Goal: Task Accomplishment & Management: Manage account settings

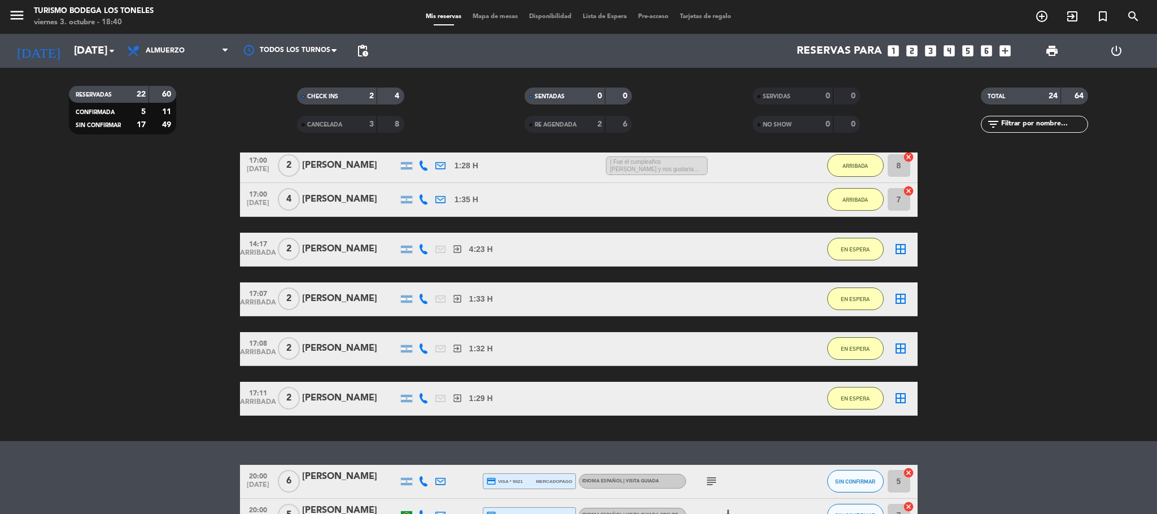
scroll to position [1000, 0]
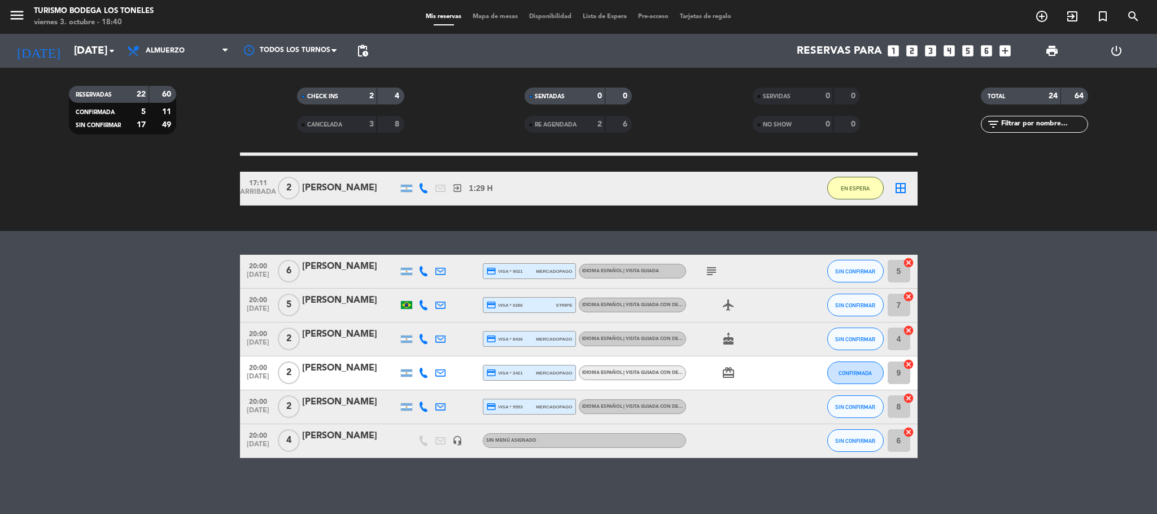
click at [186, 412] on bookings-row "20:00 [DATE] 6 [PERSON_NAME] credit_card visa * 9021 mercadopago Idioma Español…" at bounding box center [578, 356] width 1157 height 203
click at [1036, 16] on icon "add_circle_outline" at bounding box center [1042, 17] width 14 height 14
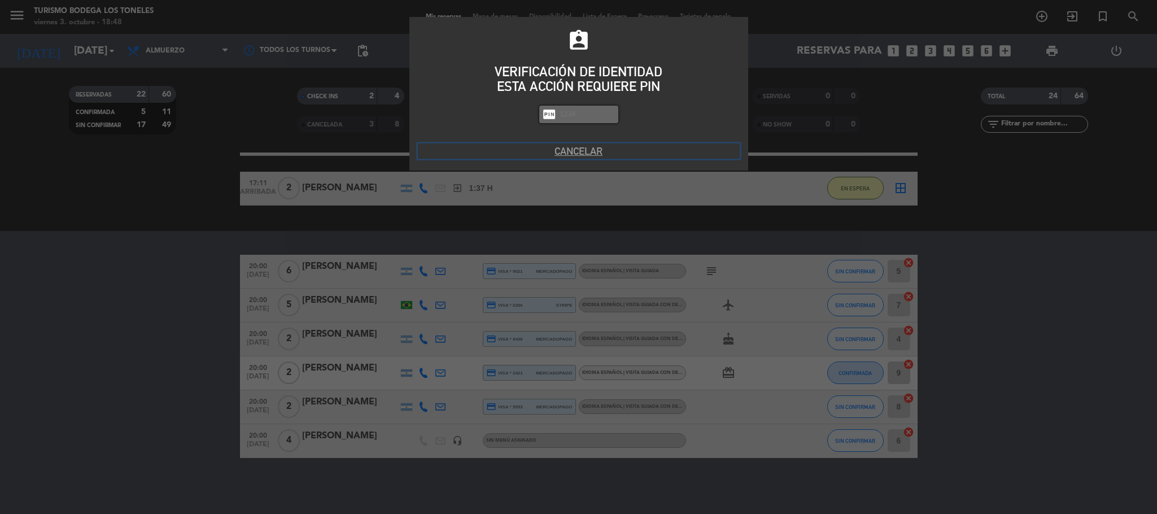
click at [588, 153] on button "Cancelar" at bounding box center [579, 150] width 322 height 15
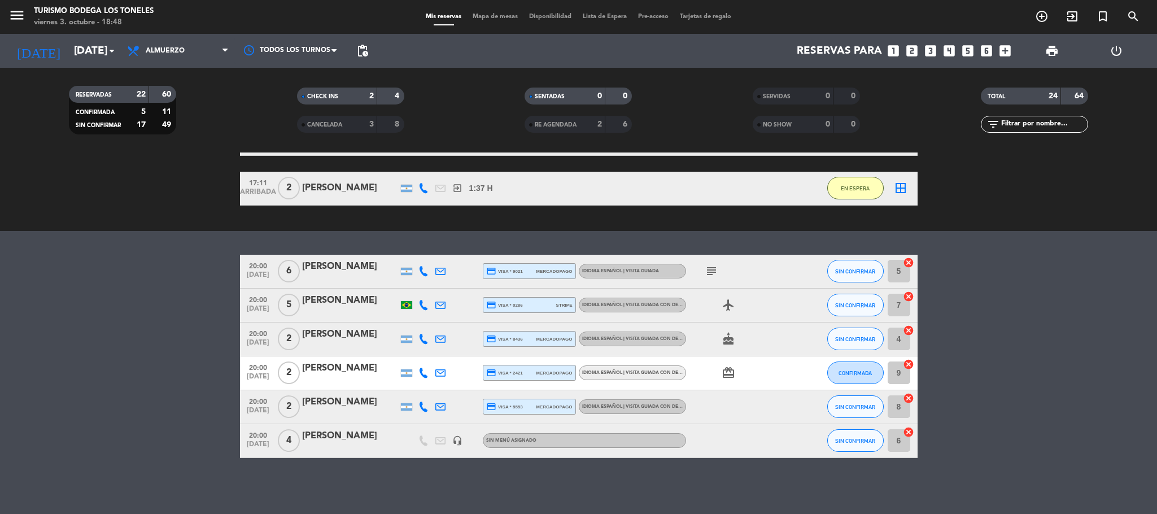
click at [129, 300] on bookings-row "20:00 [DATE] 6 [PERSON_NAME] credit_card visa * 9021 mercadopago Idioma Español…" at bounding box center [578, 356] width 1157 height 203
click at [14, 24] on button "menu" at bounding box center [16, 17] width 17 height 21
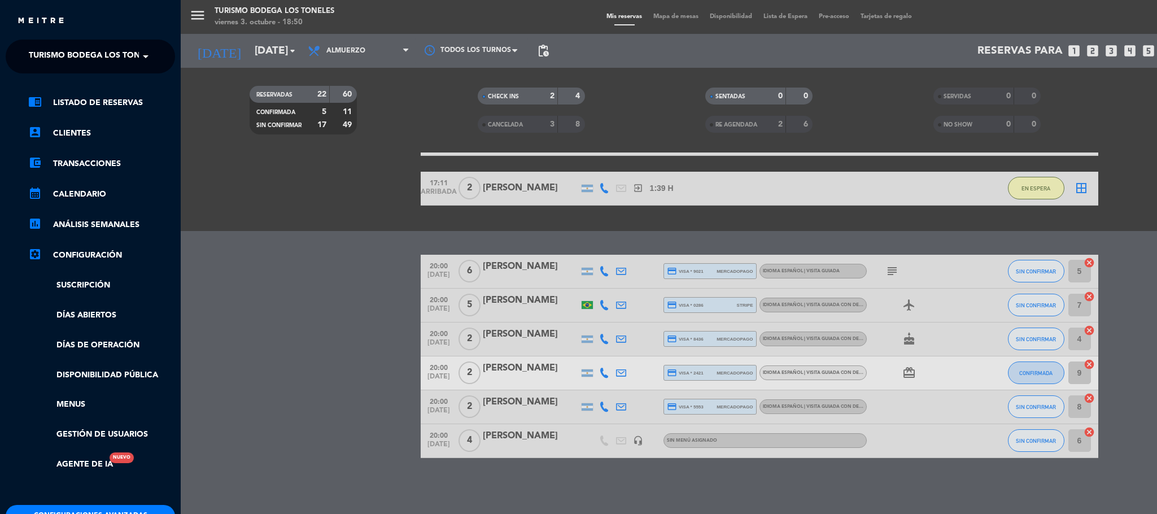
click at [149, 58] on span at bounding box center [148, 57] width 19 height 24
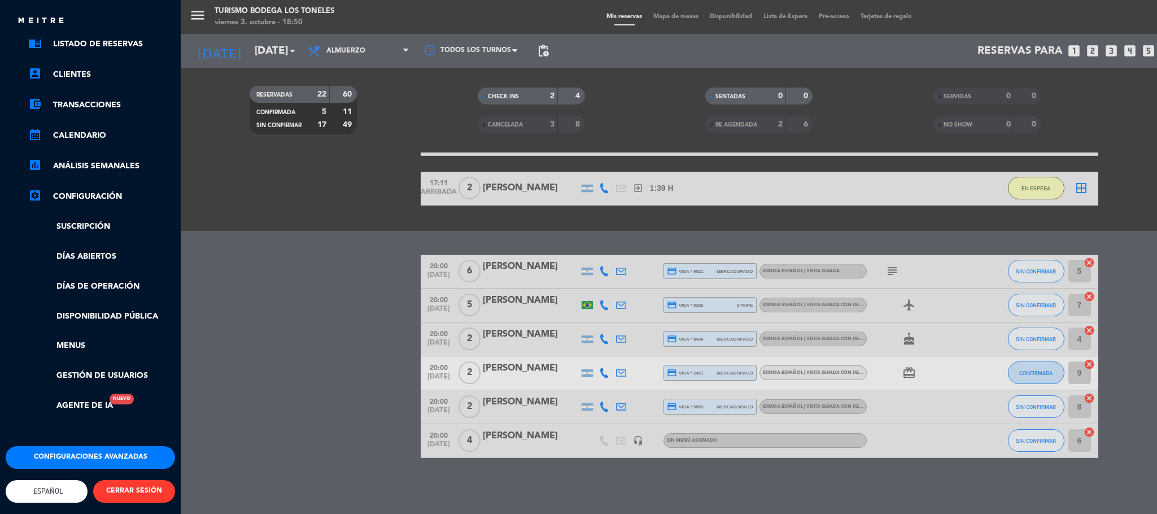
click at [156, 484] on button "CERRAR SESIÓN" at bounding box center [134, 491] width 82 height 23
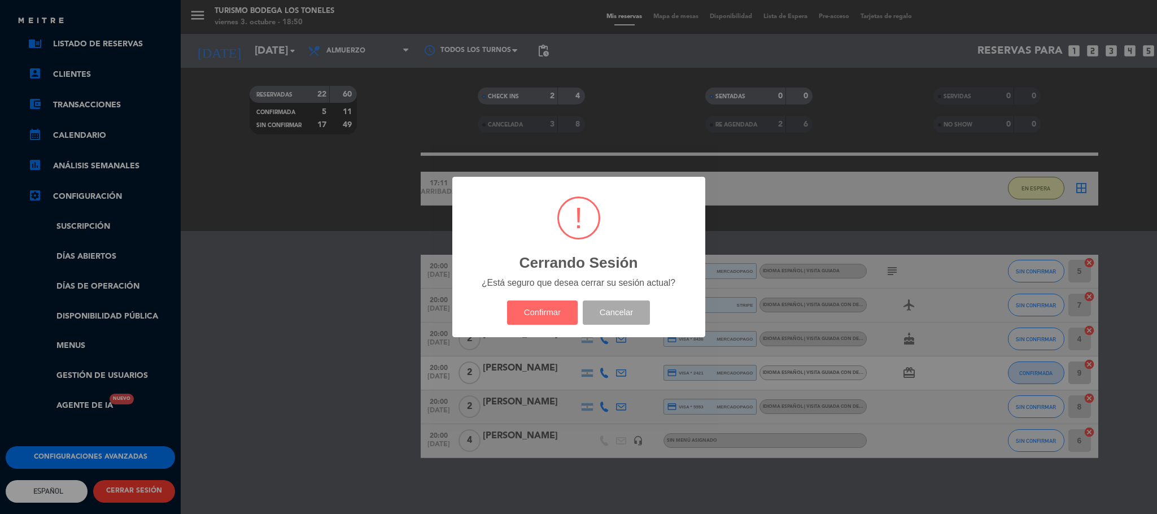
click at [524, 298] on div "Confirmar Cancelar" at bounding box center [578, 312] width 148 height 29
click at [532, 309] on button "Confirmar" at bounding box center [542, 313] width 71 height 24
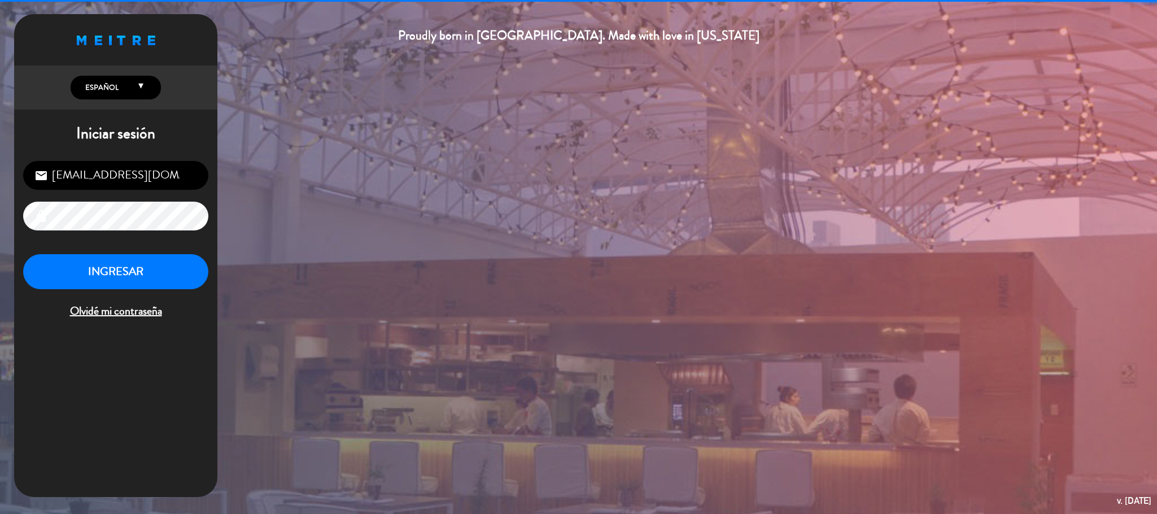
drag, startPoint x: 84, startPoint y: 176, endPoint x: 0, endPoint y: 123, distance: 99.3
click at [0, 123] on div "Proudly born in [GEOGRAPHIC_DATA]. Made with love in [US_STATE] English Español…" at bounding box center [578, 257] width 1157 height 514
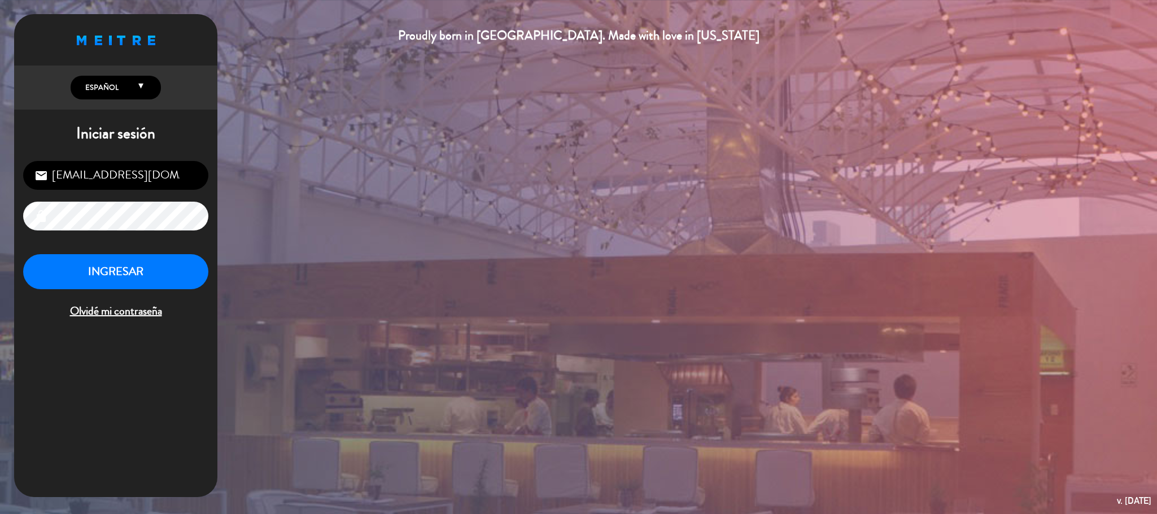
type input "[EMAIL_ADDRESS][DOMAIN_NAME]"
type textarea "Armando1922#"
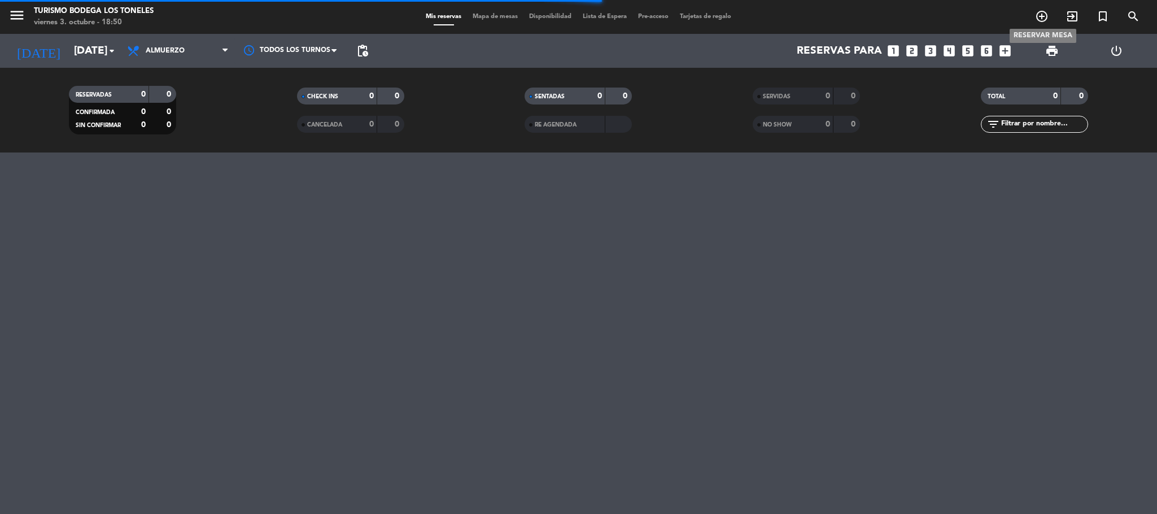
click at [1041, 19] on icon "add_circle_outline" at bounding box center [1042, 17] width 14 height 14
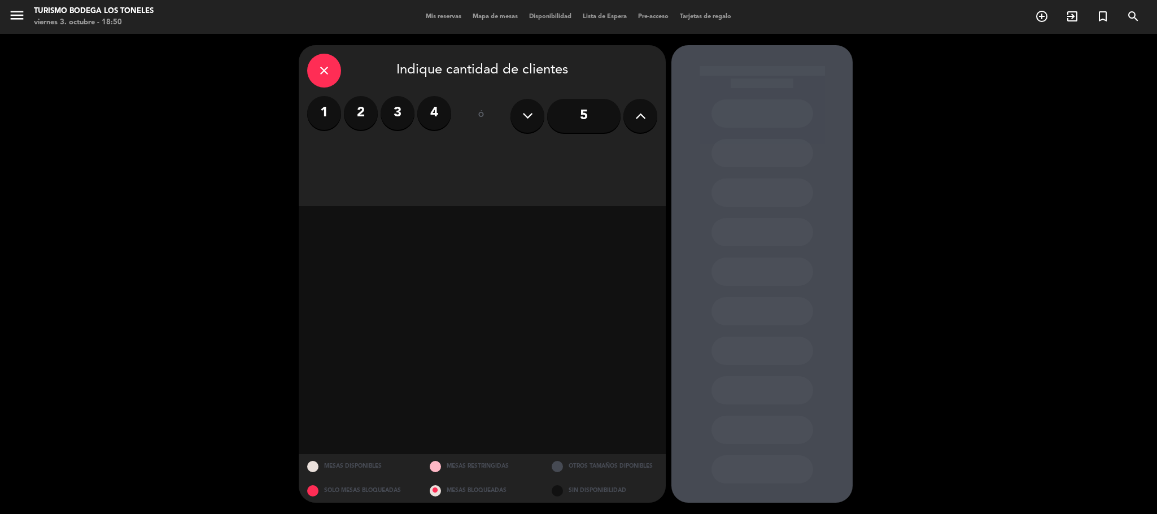
click at [367, 112] on label "2" at bounding box center [361, 113] width 34 height 34
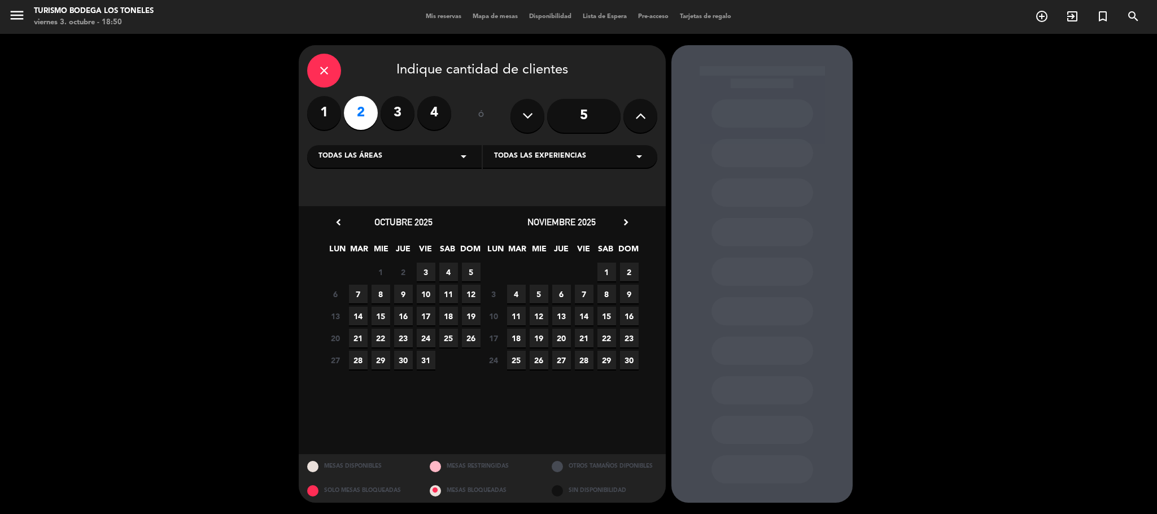
click at [319, 109] on label "1" at bounding box center [324, 113] width 34 height 34
click at [429, 273] on span "3" at bounding box center [426, 272] width 19 height 19
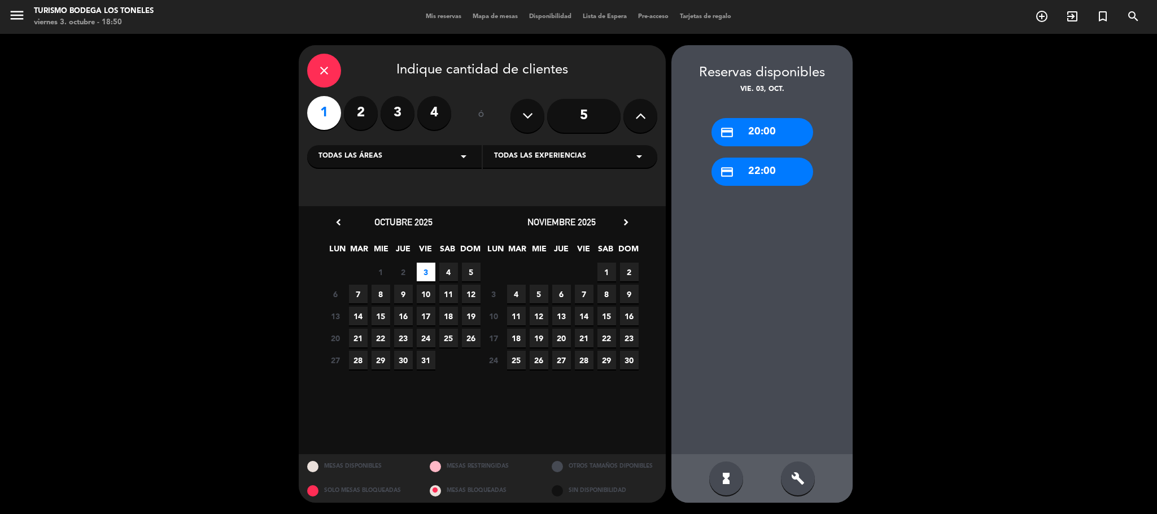
click at [785, 129] on div "credit_card 20:00" at bounding box center [763, 132] width 102 height 28
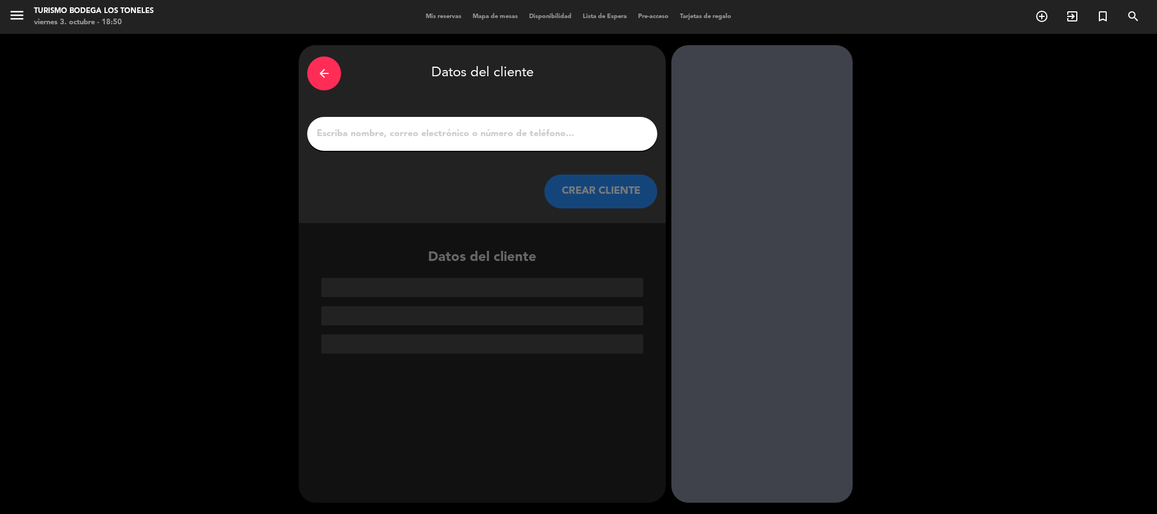
click at [558, 127] on input "Página Completa" at bounding box center [482, 134] width 333 height 16
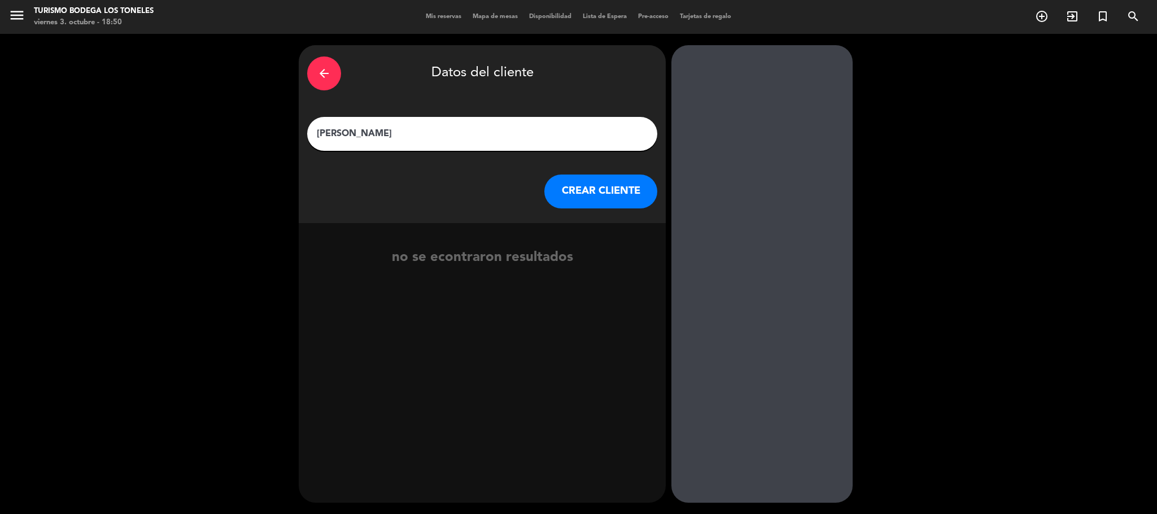
type input "[PERSON_NAME]"
click at [638, 197] on button "CREAR CLIENTE" at bounding box center [601, 192] width 113 height 34
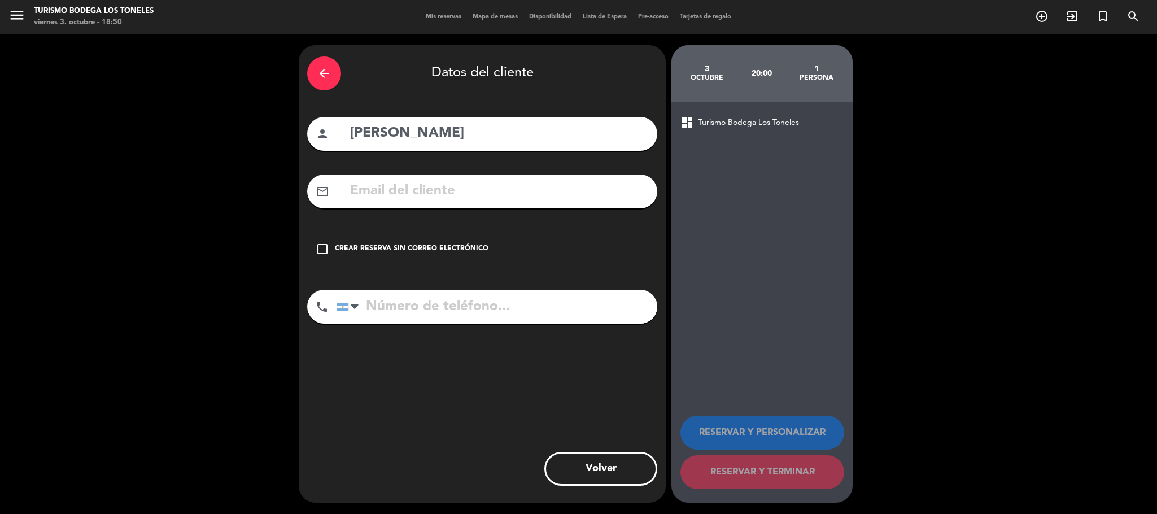
click at [326, 246] on icon "check_box_outline_blank" at bounding box center [323, 249] width 14 height 14
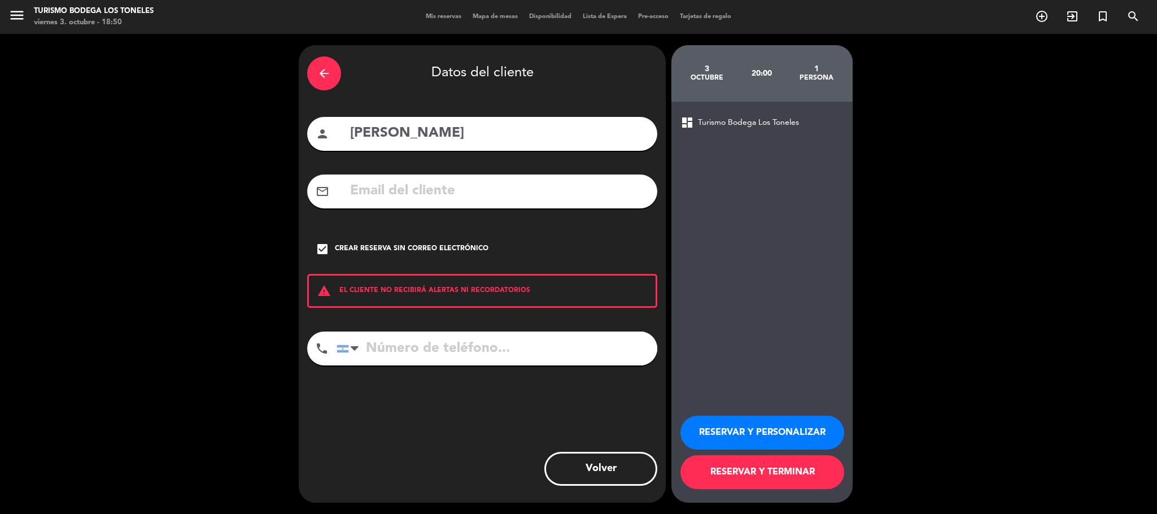
click at [352, 346] on div at bounding box center [355, 349] width 8 height 14
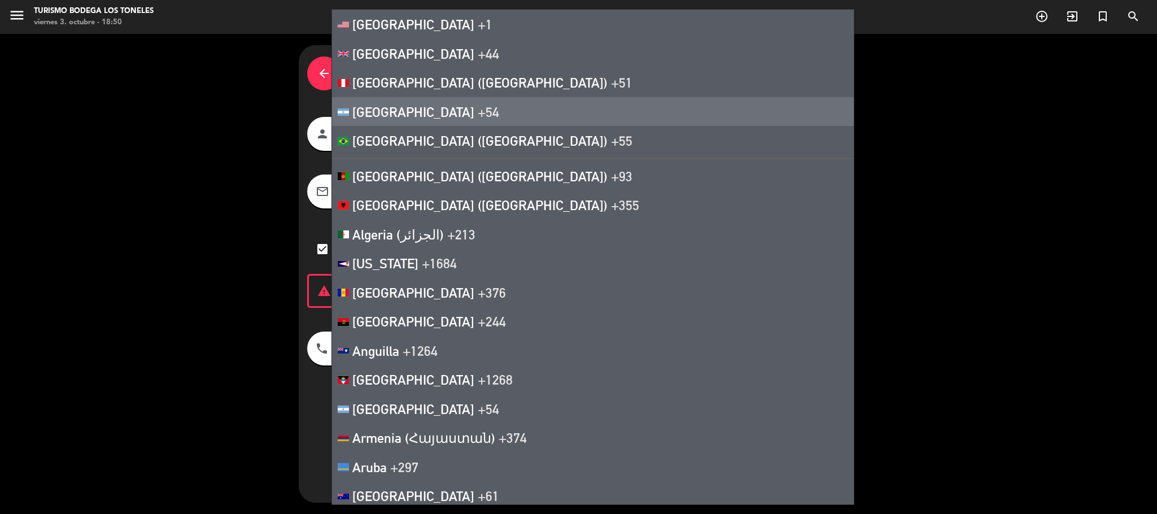
scroll to position [2659, 0]
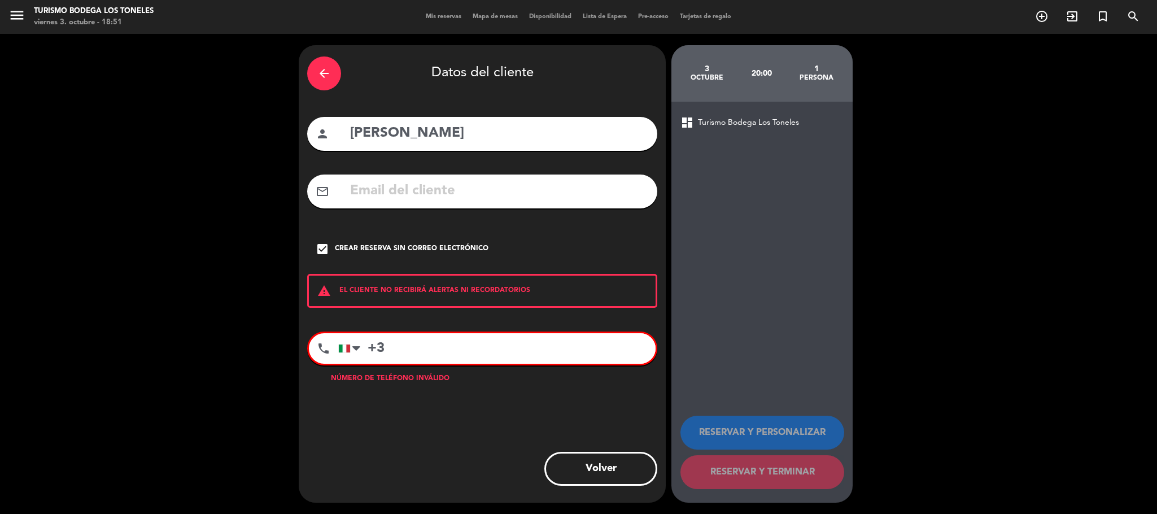
type input "+"
type input "15"
click at [351, 356] on div at bounding box center [352, 348] width 26 height 29
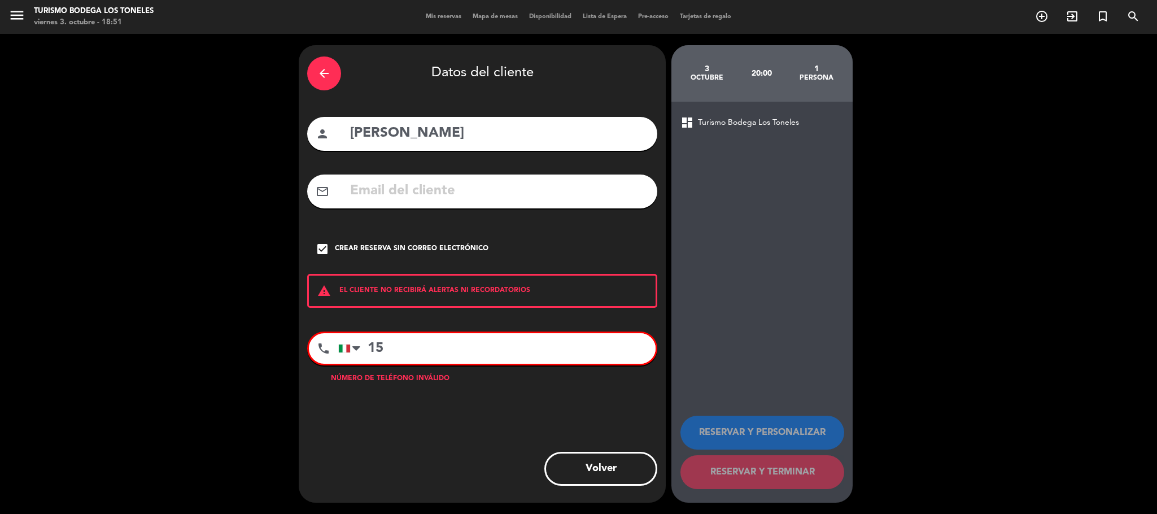
drag, startPoint x: 432, startPoint y: 343, endPoint x: 55, endPoint y: 302, distance: 379.6
click at [153, 319] on div "arrow_back Datos del cliente person [PERSON_NAME] mail_outline check_box Crear …" at bounding box center [578, 274] width 1157 height 480
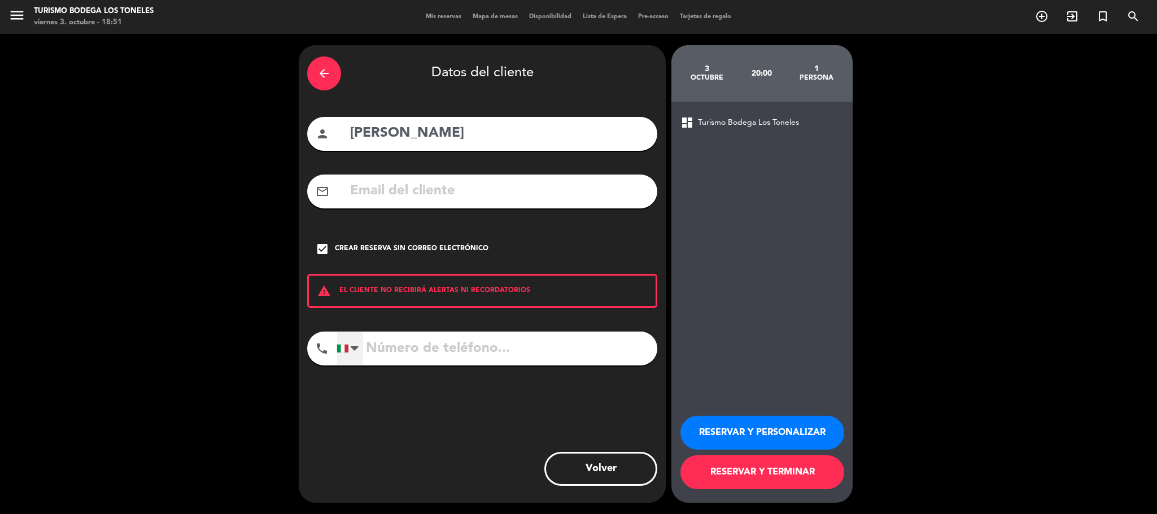
click at [355, 343] on div at bounding box center [355, 349] width 8 height 14
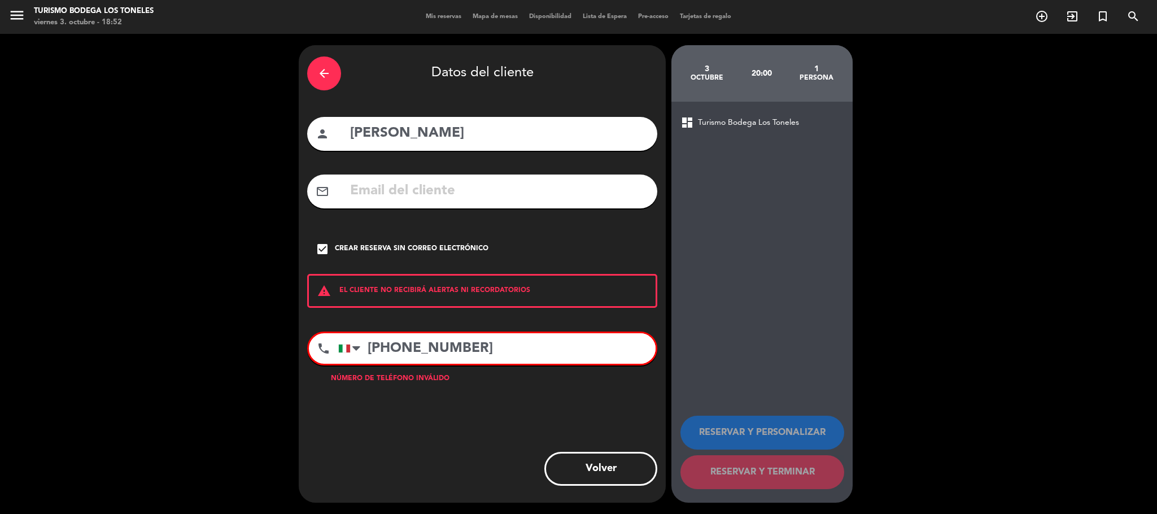
drag, startPoint x: 583, startPoint y: 339, endPoint x: 0, endPoint y: 102, distance: 629.2
click at [17, 269] on div "arrow_back Datos del cliente person [PERSON_NAME] mail_outline check_box Crear …" at bounding box center [578, 274] width 1157 height 480
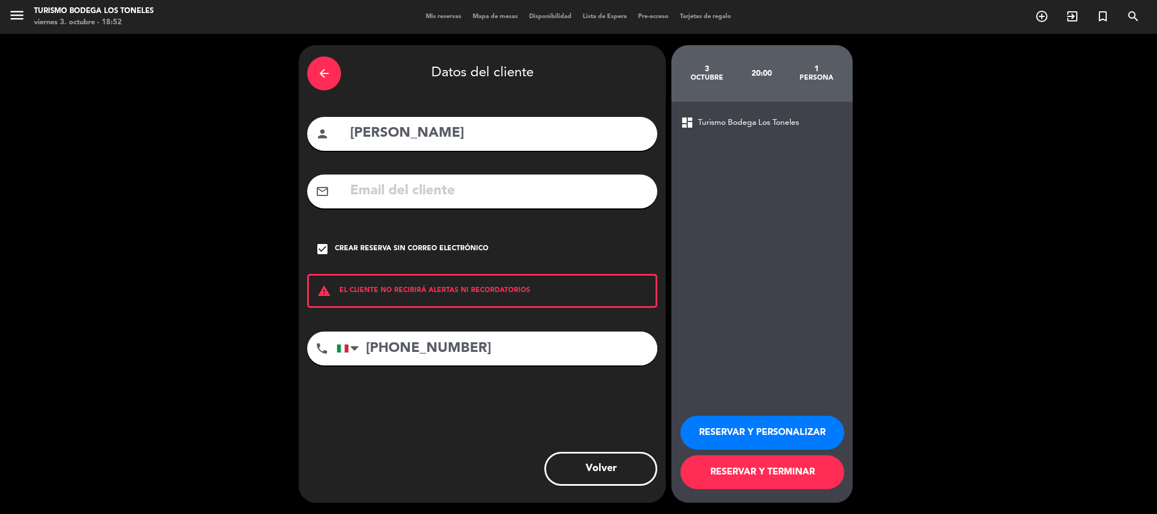
type input "[PHONE_NUMBER]"
click at [785, 470] on button "RESERVAR Y TERMINAR" at bounding box center [763, 472] width 164 height 34
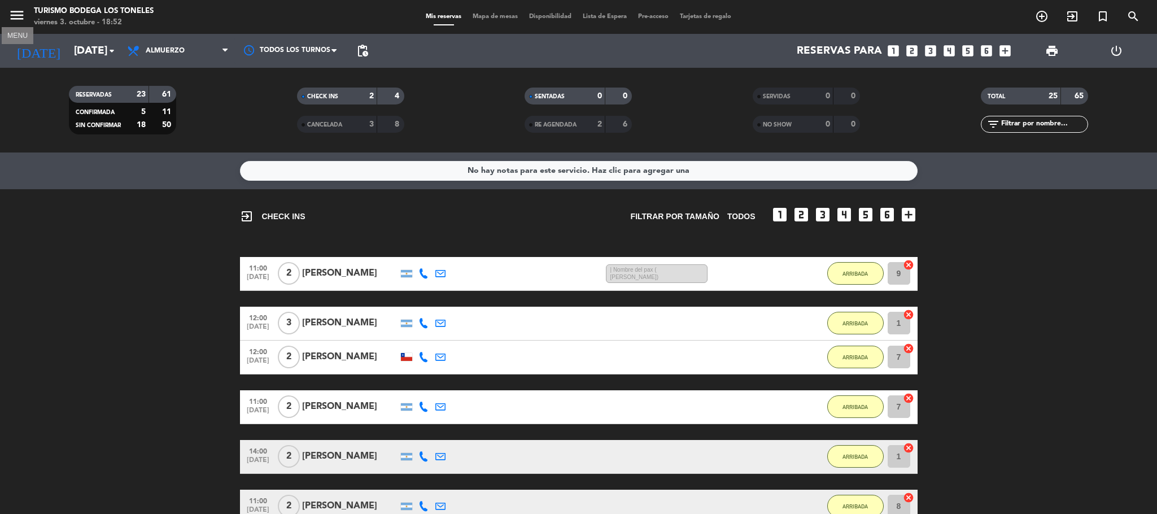
click at [15, 12] on icon "menu" at bounding box center [16, 15] width 17 height 17
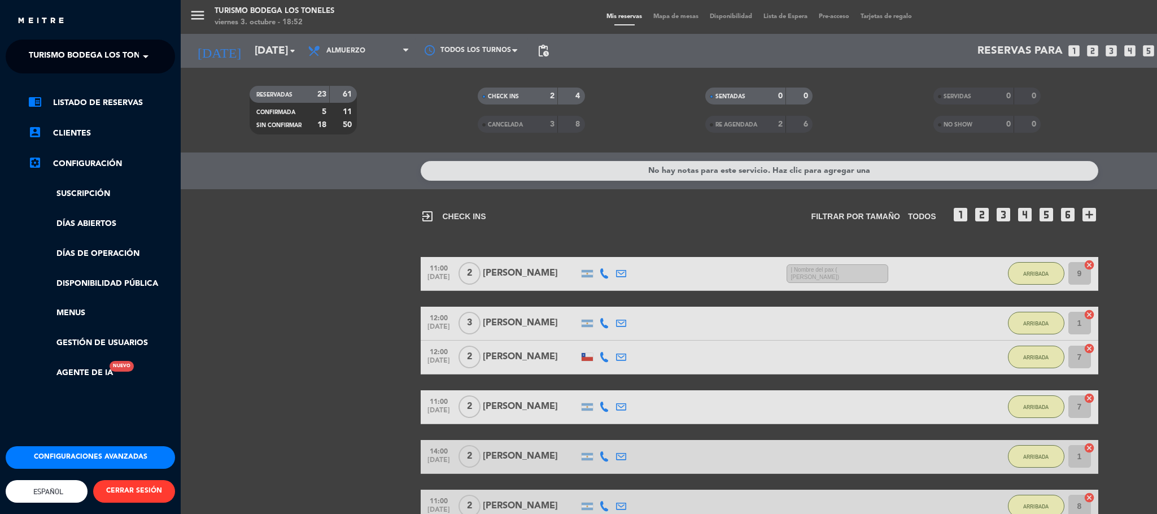
click at [394, 394] on div "menu Turismo Bodega Los Toneles [DATE] 3. octubre - 18:52 Mis reservas Mapa de …" at bounding box center [759, 257] width 1157 height 514
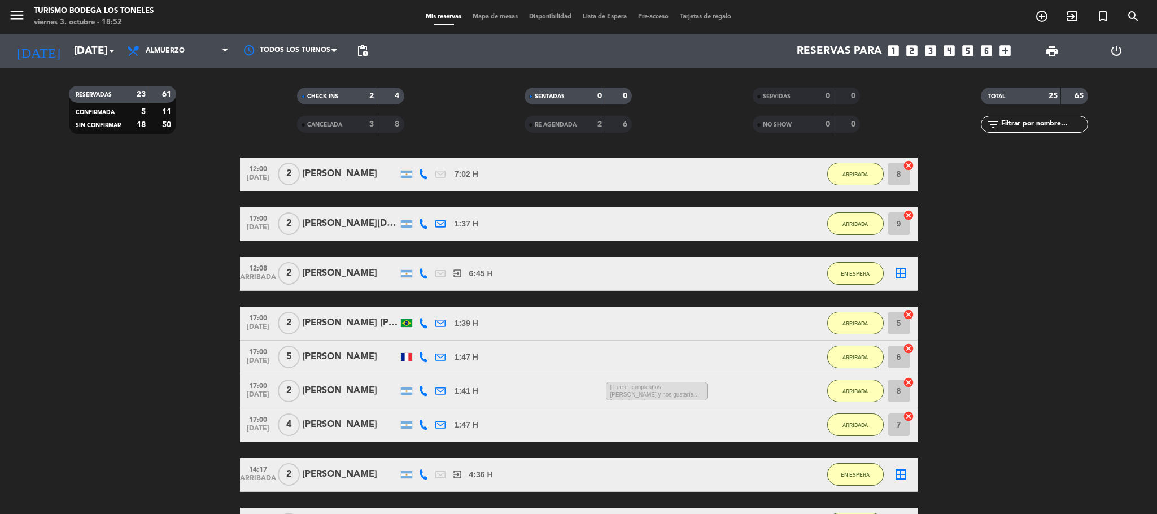
scroll to position [1034, 0]
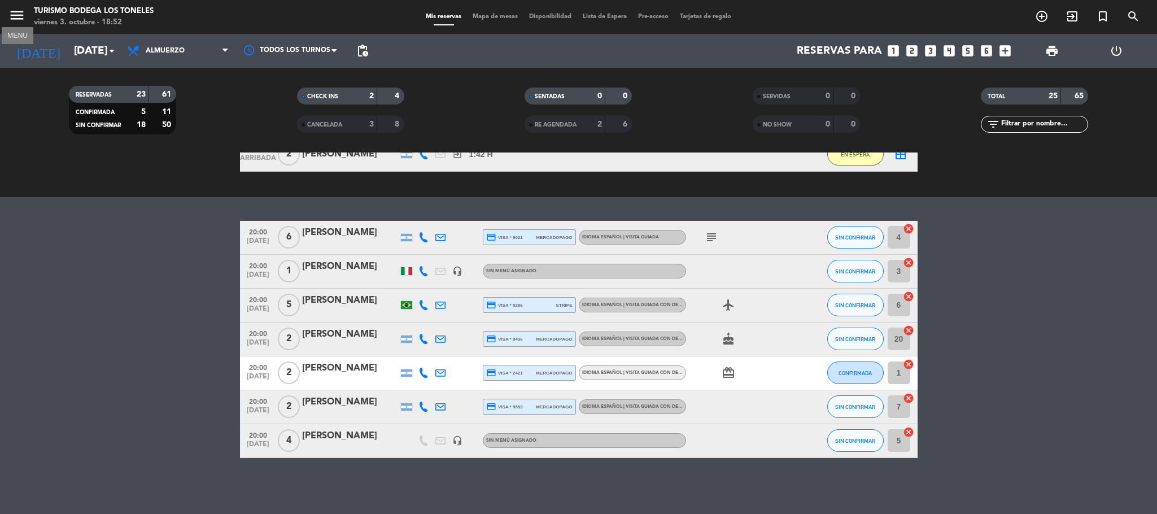
click at [8, 21] on icon "menu" at bounding box center [16, 15] width 17 height 17
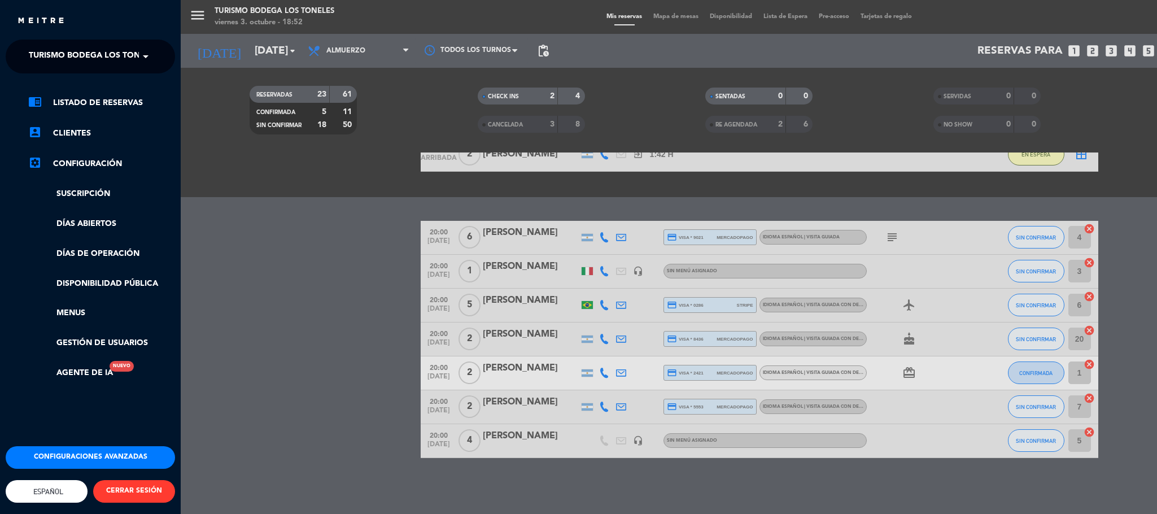
click at [127, 484] on button "CERRAR SESIÓN" at bounding box center [134, 491] width 82 height 23
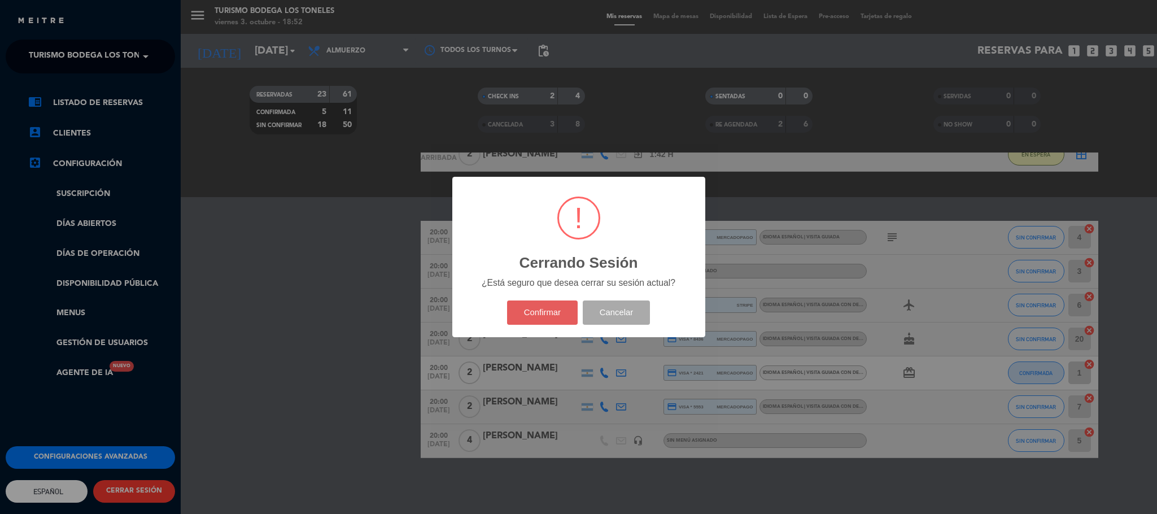
click at [561, 304] on button "Confirmar" at bounding box center [542, 313] width 71 height 24
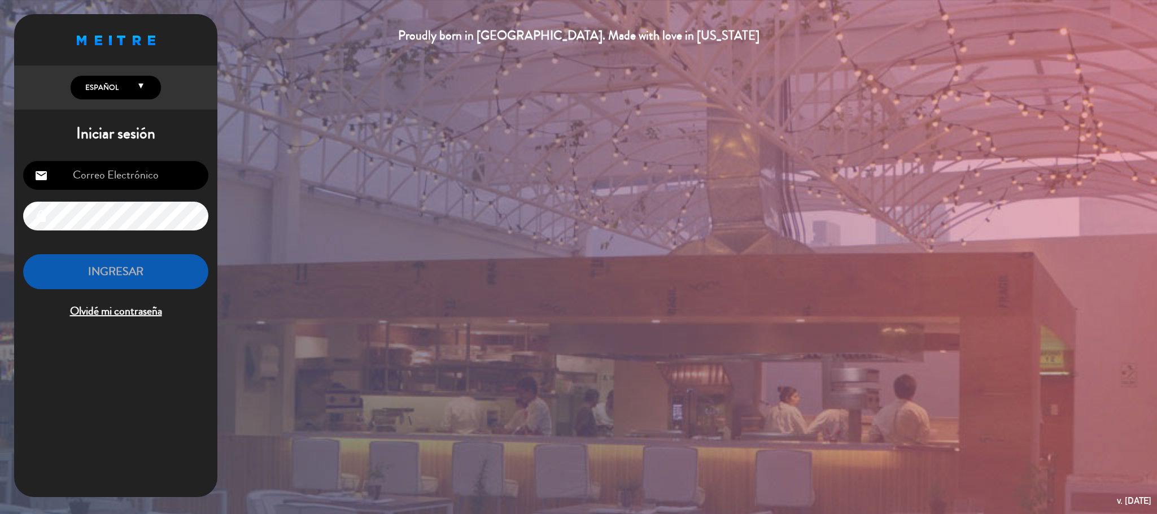
type input "[EMAIL_ADDRESS][DOMAIN_NAME]"
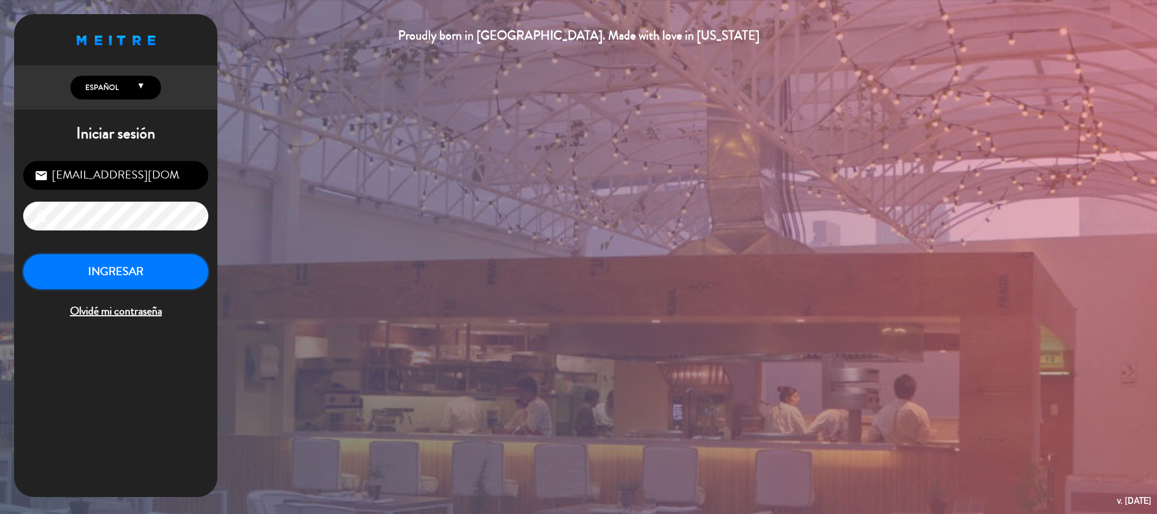
click at [116, 269] on button "INGRESAR" at bounding box center [115, 272] width 185 height 36
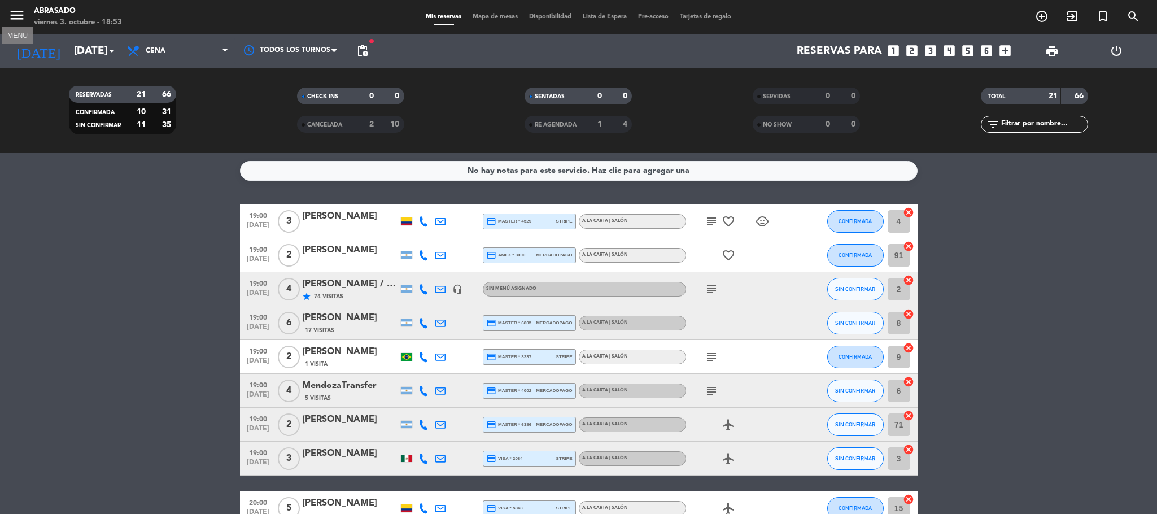
click at [12, 14] on icon "menu" at bounding box center [16, 15] width 17 height 17
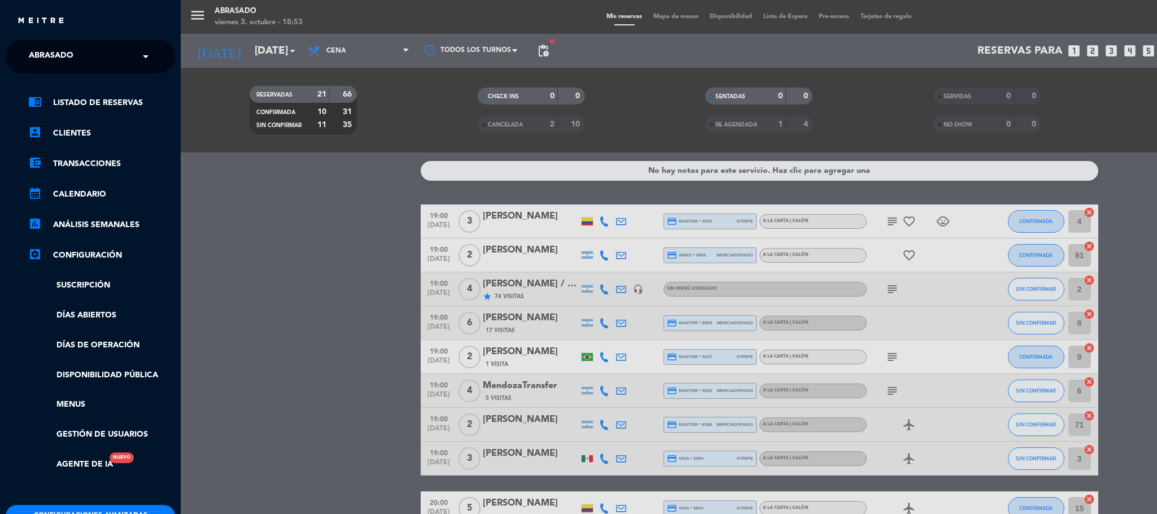
click at [69, 65] on span "Abrasado" at bounding box center [51, 57] width 45 height 24
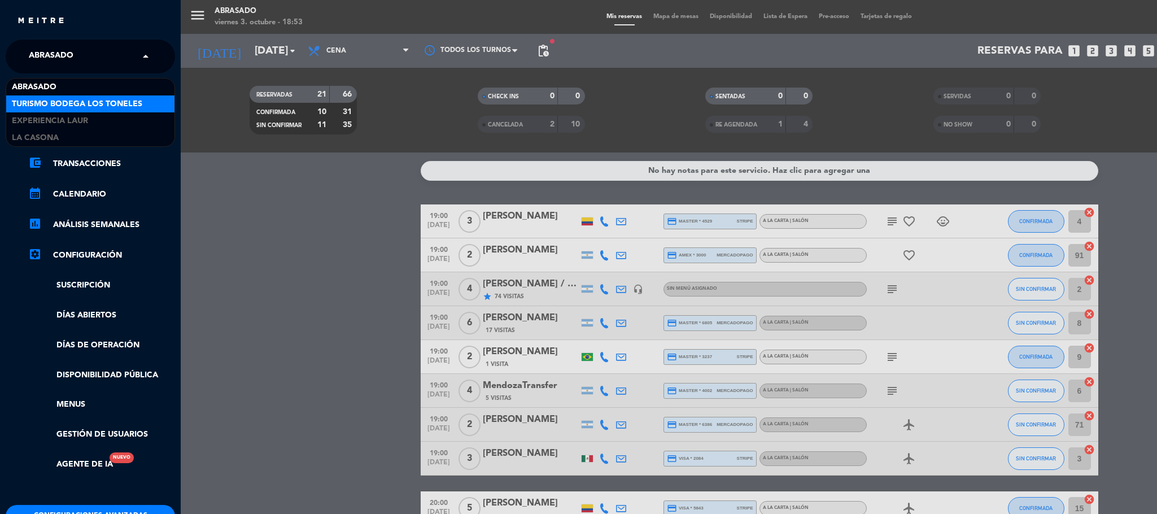
click at [87, 104] on span "Turismo Bodega Los Toneles" at bounding box center [77, 104] width 130 height 13
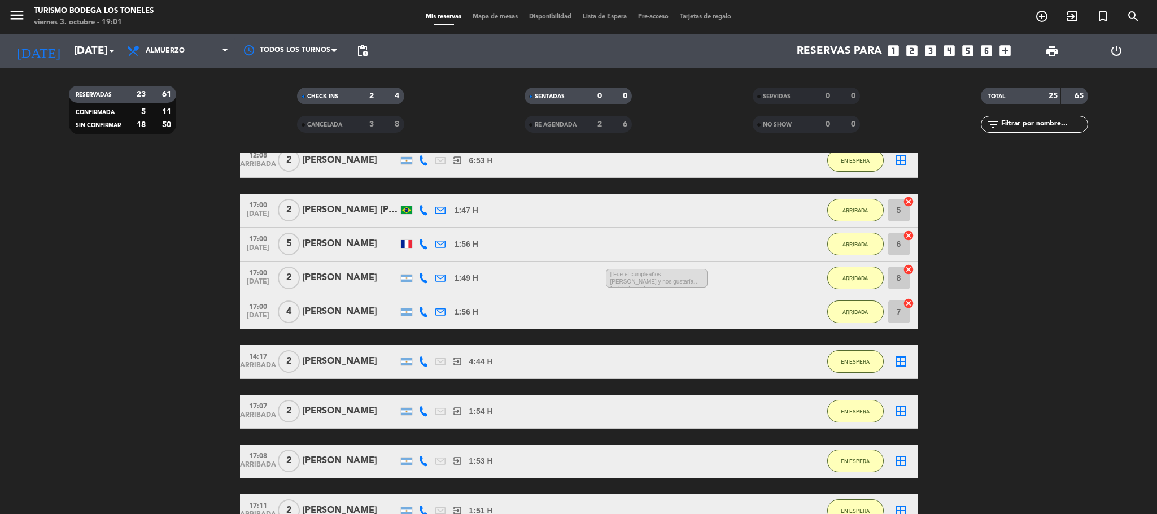
scroll to position [1017, 0]
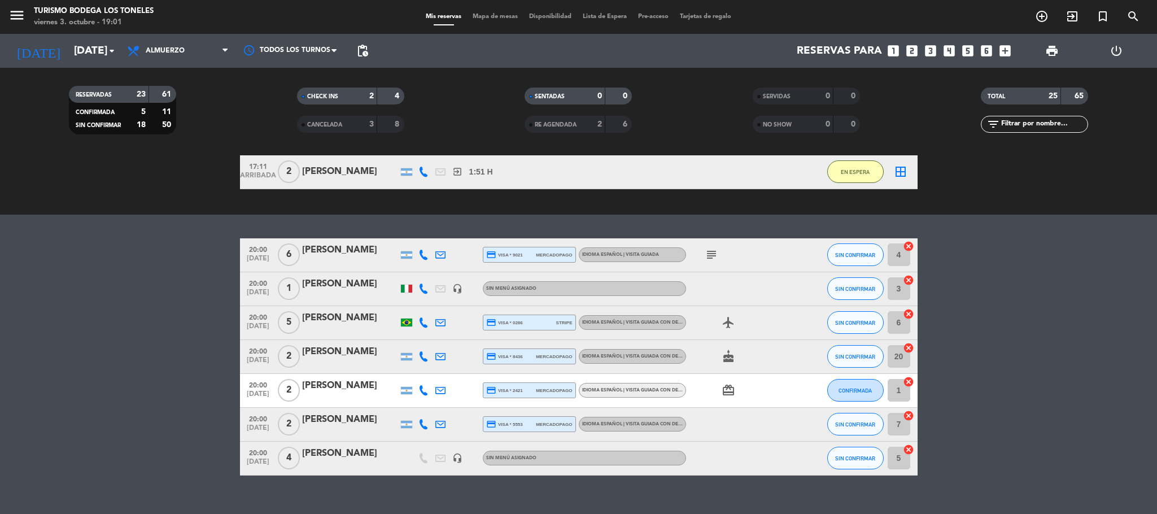
click at [705, 253] on icon "subject" at bounding box center [712, 255] width 14 height 14
click at [709, 254] on icon "subject" at bounding box center [712, 255] width 14 height 14
click at [409, 290] on div at bounding box center [406, 289] width 11 height 8
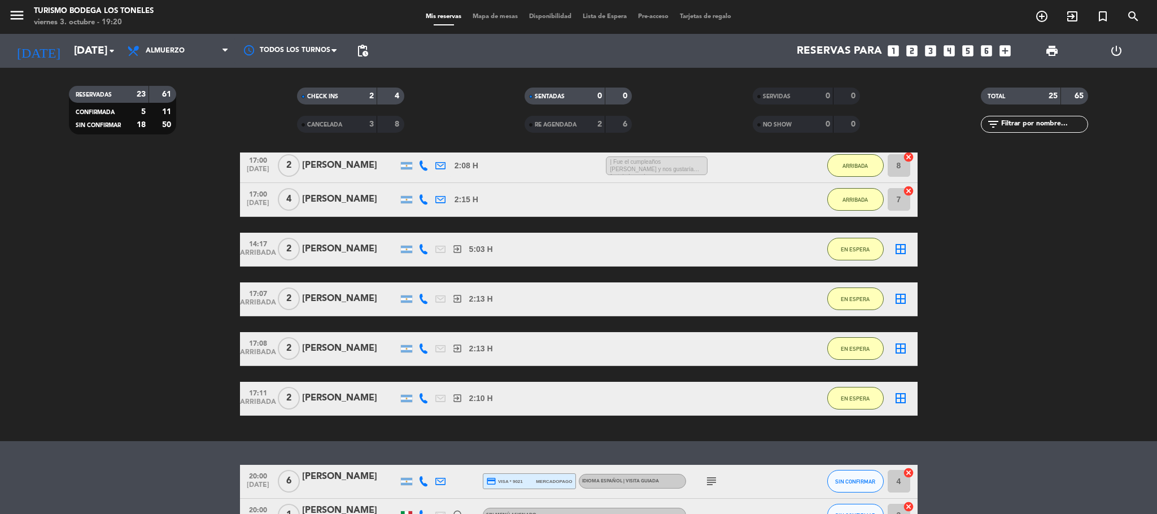
scroll to position [1034, 0]
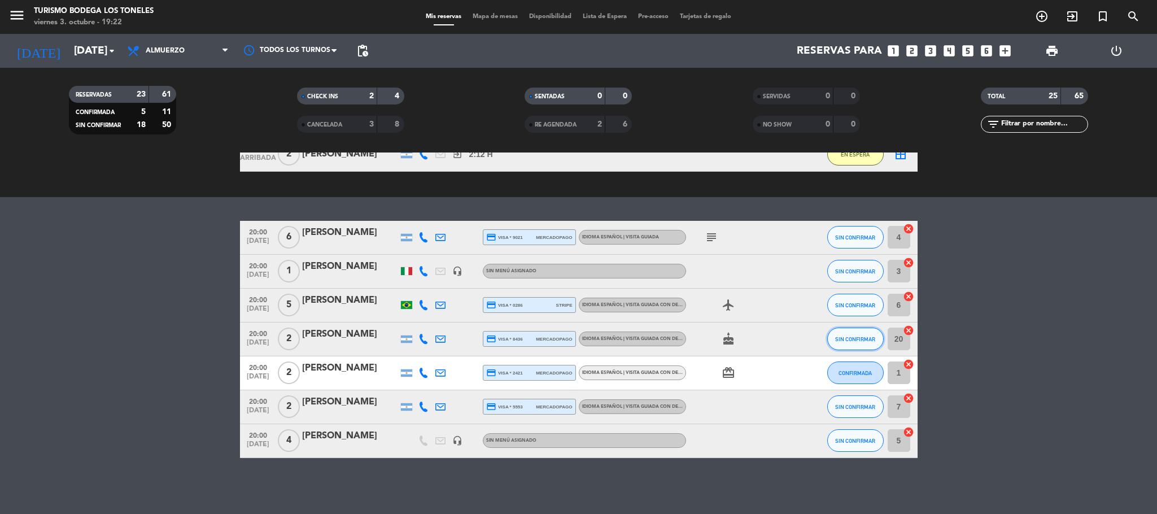
click at [842, 342] on button "SIN CONFIRMAR" at bounding box center [856, 339] width 56 height 23
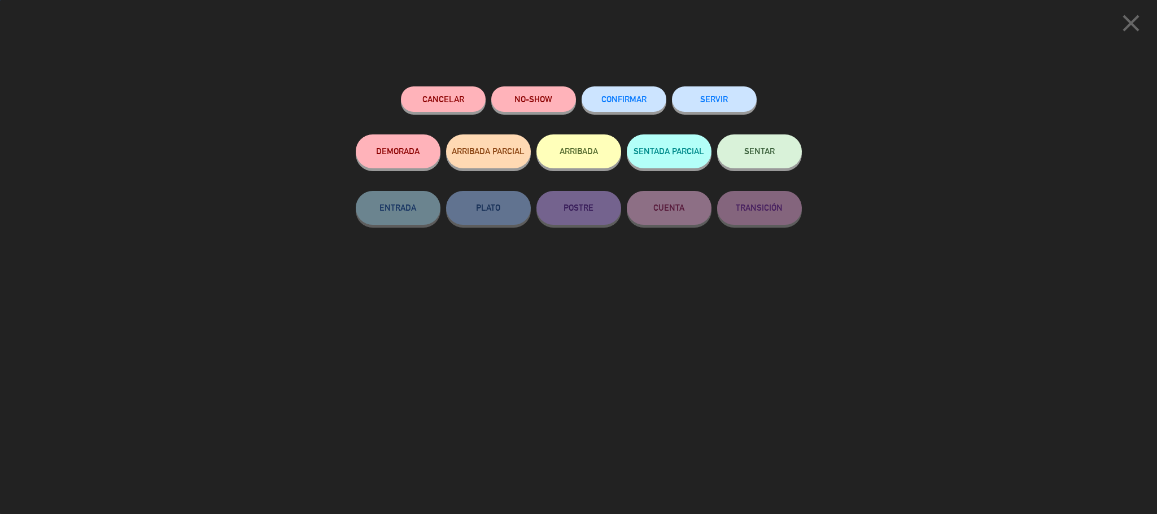
click at [541, 161] on button "ARRIBADA" at bounding box center [579, 151] width 85 height 34
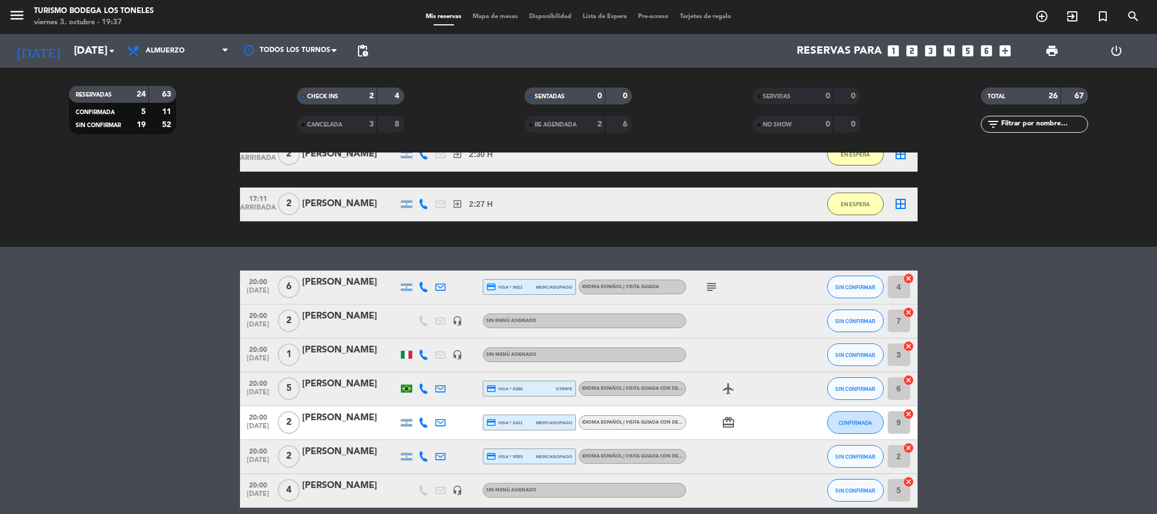
scroll to position [1085, 0]
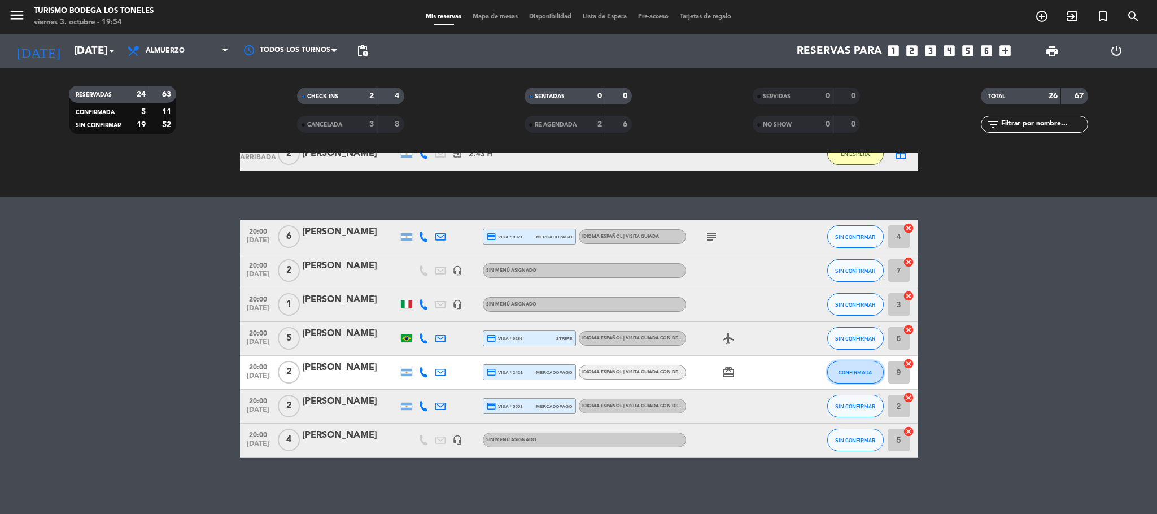
click at [868, 373] on span "CONFIRMADA" at bounding box center [855, 372] width 33 height 6
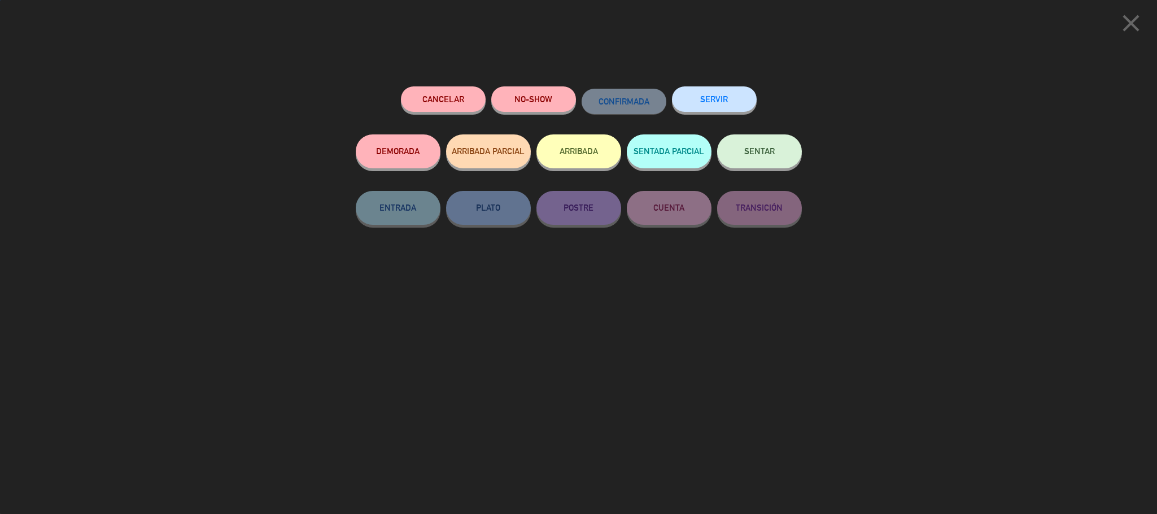
click at [553, 154] on button "ARRIBADA" at bounding box center [579, 151] width 85 height 34
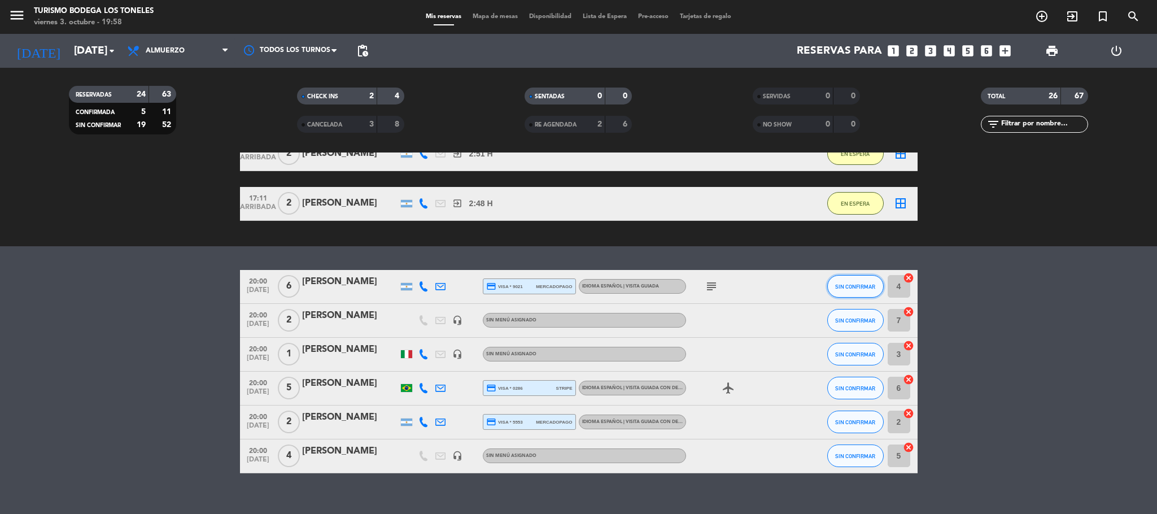
click at [846, 286] on span "SIN CONFIRMAR" at bounding box center [855, 287] width 40 height 6
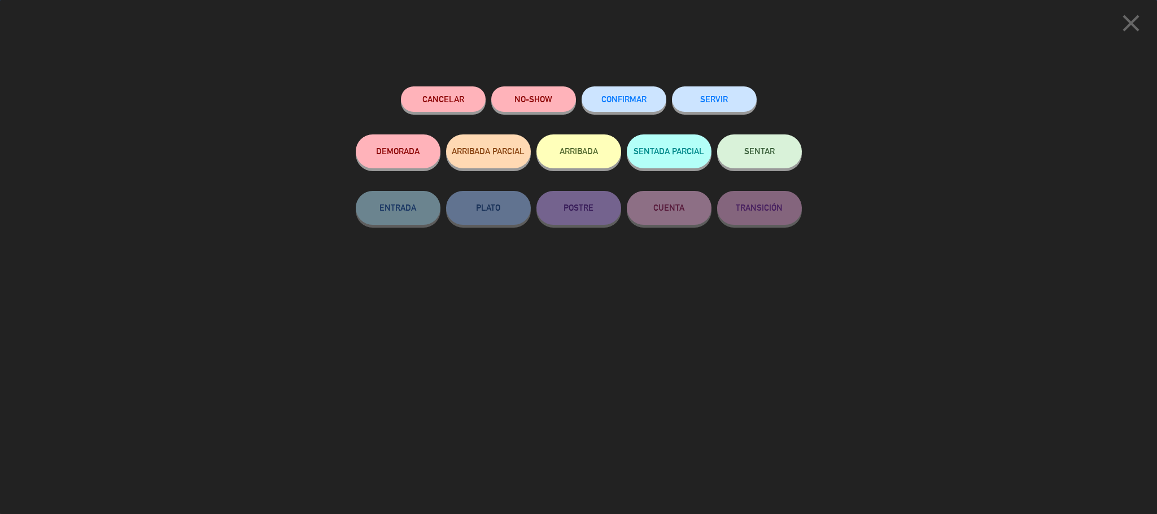
click at [588, 148] on button "ARRIBADA" at bounding box center [579, 151] width 85 height 34
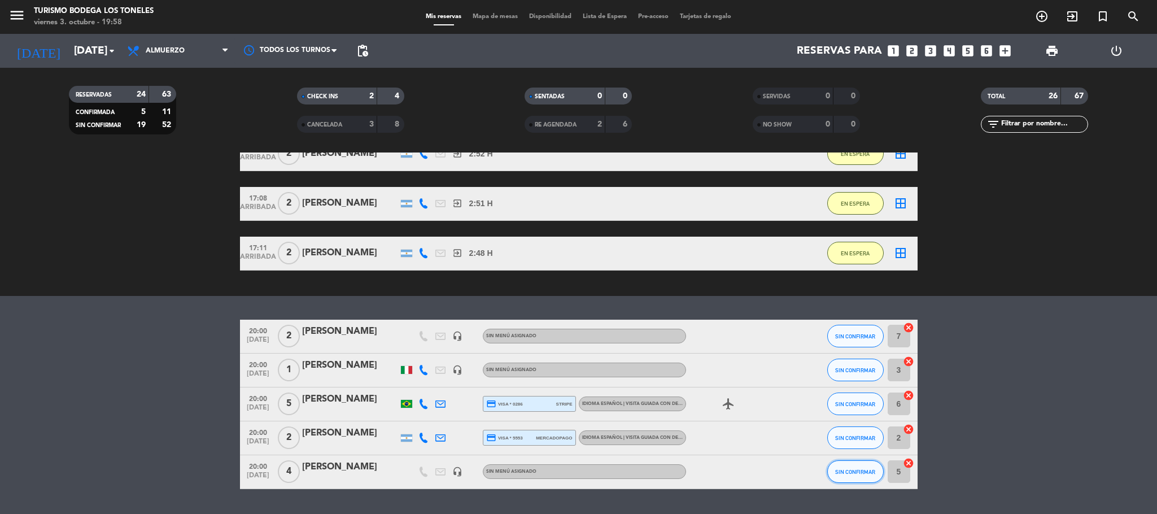
click at [842, 469] on span "SIN CONFIRMAR" at bounding box center [855, 472] width 40 height 6
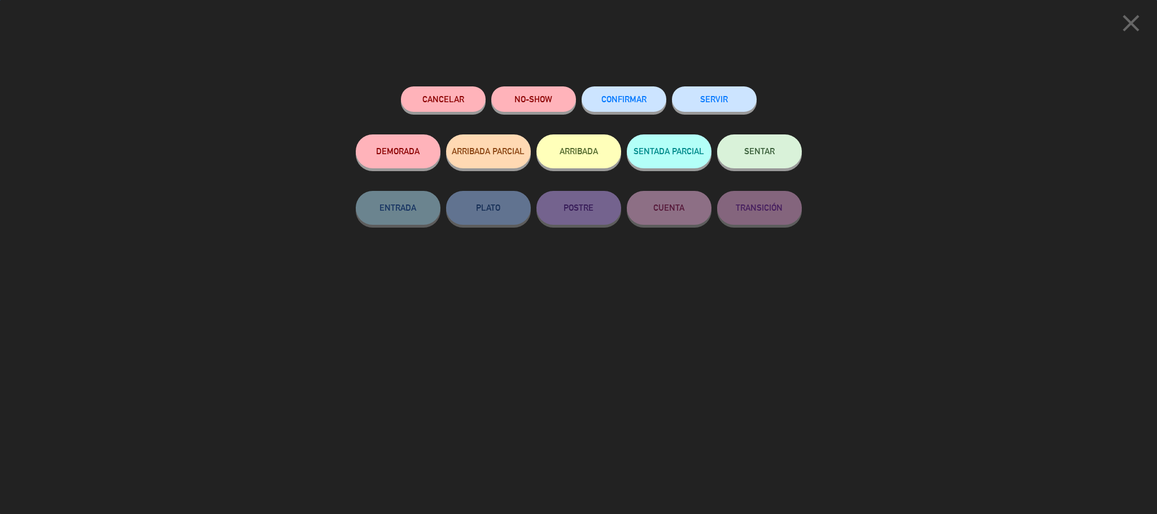
click at [561, 146] on button "ARRIBADA" at bounding box center [579, 151] width 85 height 34
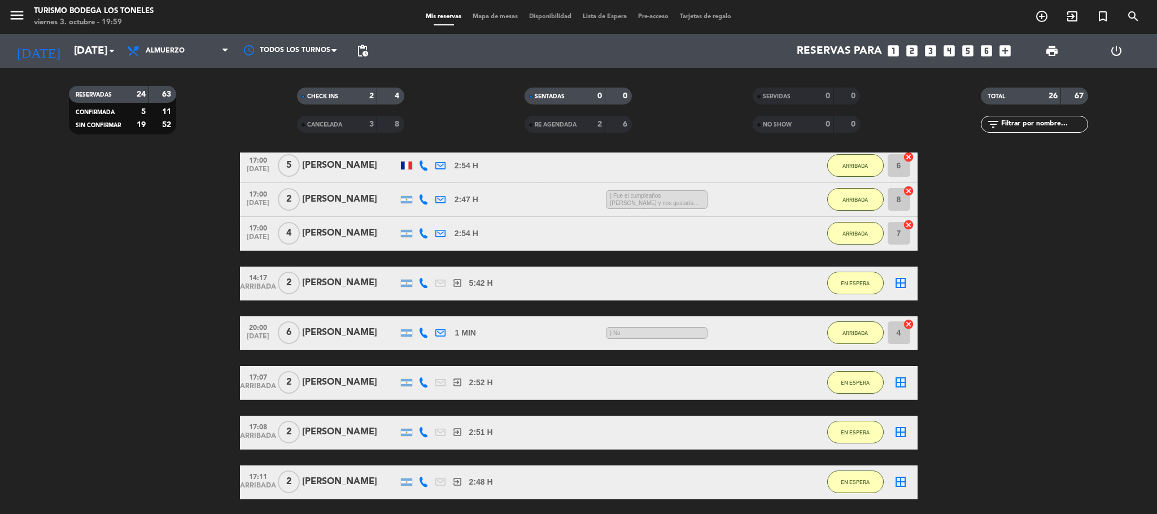
scroll to position [1132, 0]
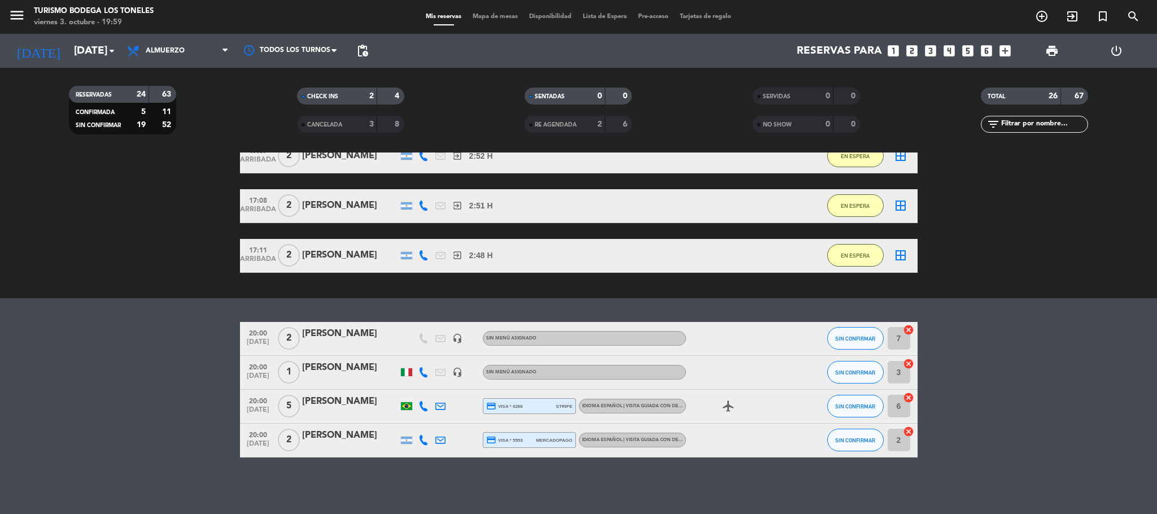
drag, startPoint x: 158, startPoint y: 383, endPoint x: 378, endPoint y: 351, distance: 222.6
click at [160, 385] on bookings-row "20:00 [DATE] 2 [PERSON_NAME] headset_mic Sin menú asignado SIN CONFIRMAR 7 canc…" at bounding box center [578, 390] width 1157 height 136
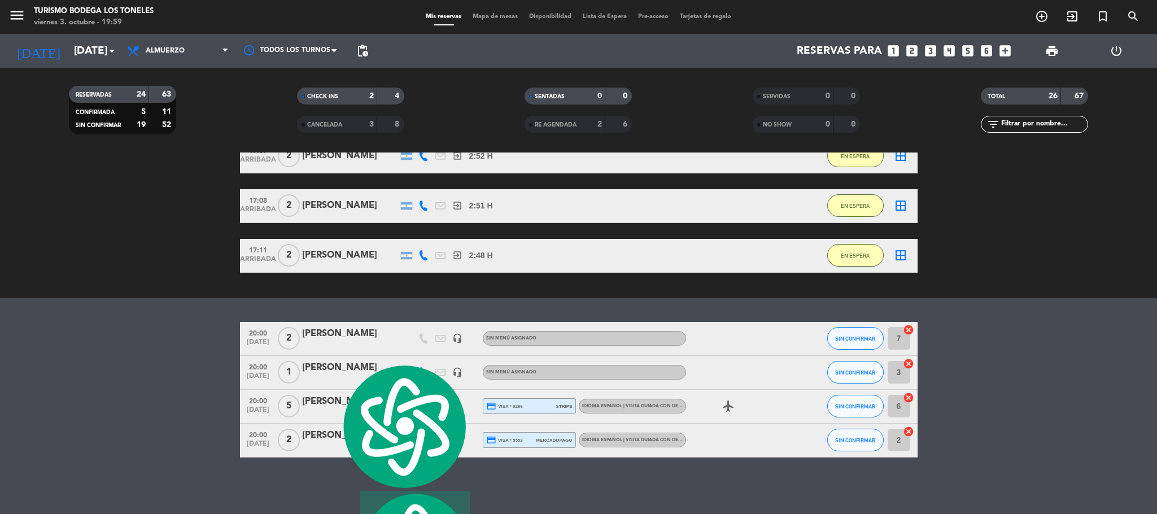
click at [167, 363] on bookings-row "20:00 [DATE] 2 [PERSON_NAME] headset_mic Sin menú asignado SIN CONFIRMAR 7 canc…" at bounding box center [578, 390] width 1157 height 136
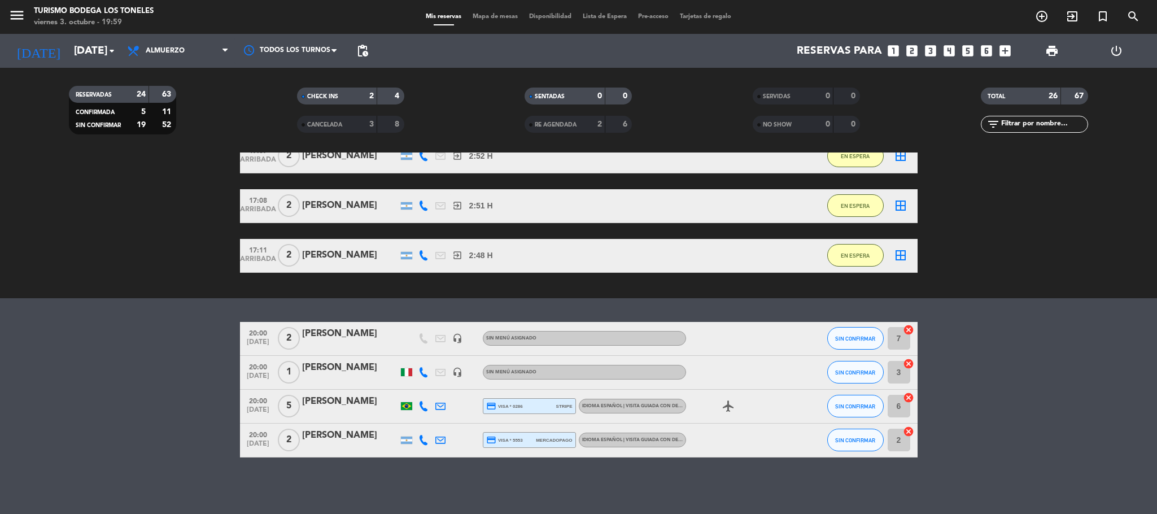
click at [153, 376] on bookings-row "20:00 [DATE] 2 [PERSON_NAME] headset_mic Sin menú asignado SIN CONFIRMAR 7 canc…" at bounding box center [578, 390] width 1157 height 136
click at [169, 302] on div "No hay notas para este servicio. Haz clic para agregar una exit_to_app CHECK IN…" at bounding box center [578, 334] width 1157 height 362
click at [848, 372] on span "SIN CONFIRMAR" at bounding box center [855, 372] width 40 height 6
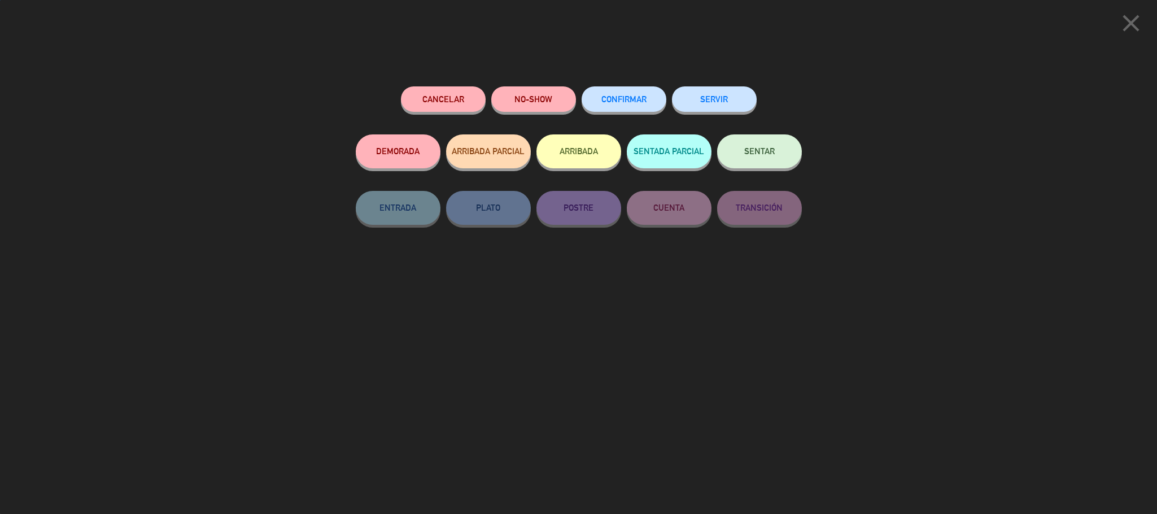
click at [584, 156] on button "ARRIBADA" at bounding box center [579, 151] width 85 height 34
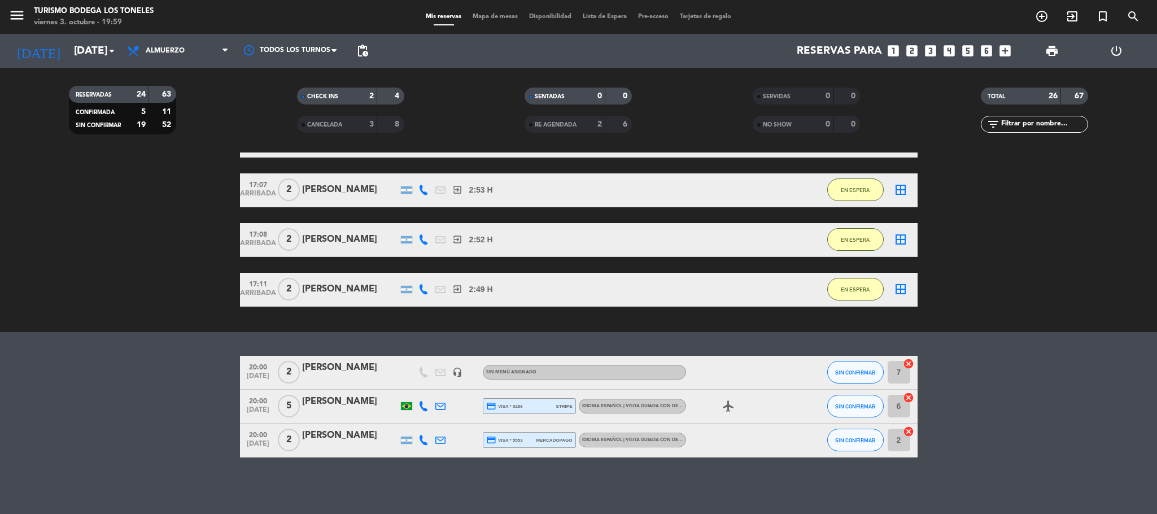
click at [187, 394] on bookings-row "20:00 [DATE] 2 [PERSON_NAME] headset_mic Sin menú asignado SIN CONFIRMAR 7 canc…" at bounding box center [578, 407] width 1157 height 102
click at [829, 376] on button "SIN CONFIRMAR" at bounding box center [856, 372] width 56 height 23
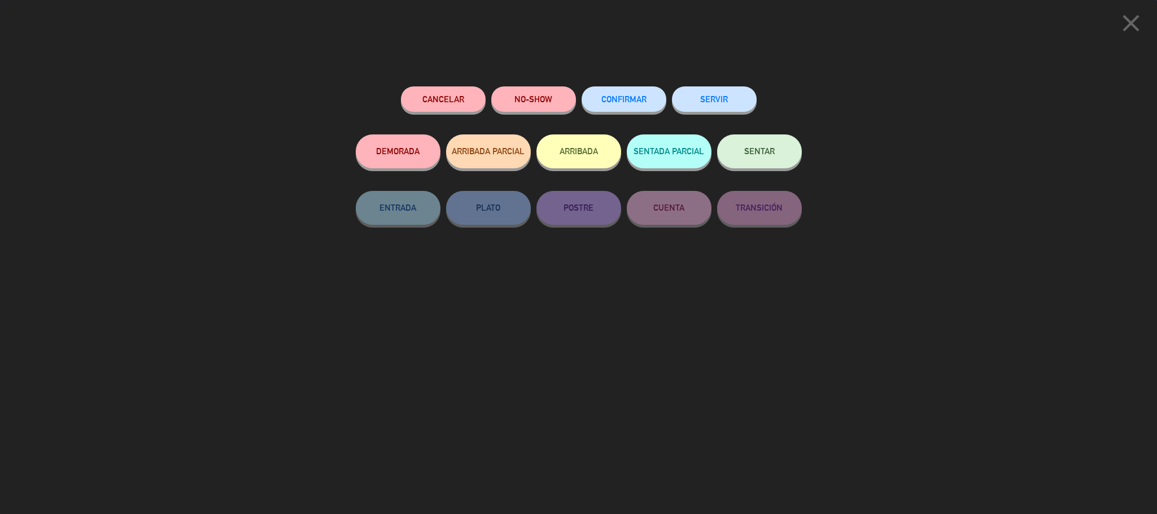
click at [615, 159] on button "ARRIBADA" at bounding box center [579, 151] width 85 height 34
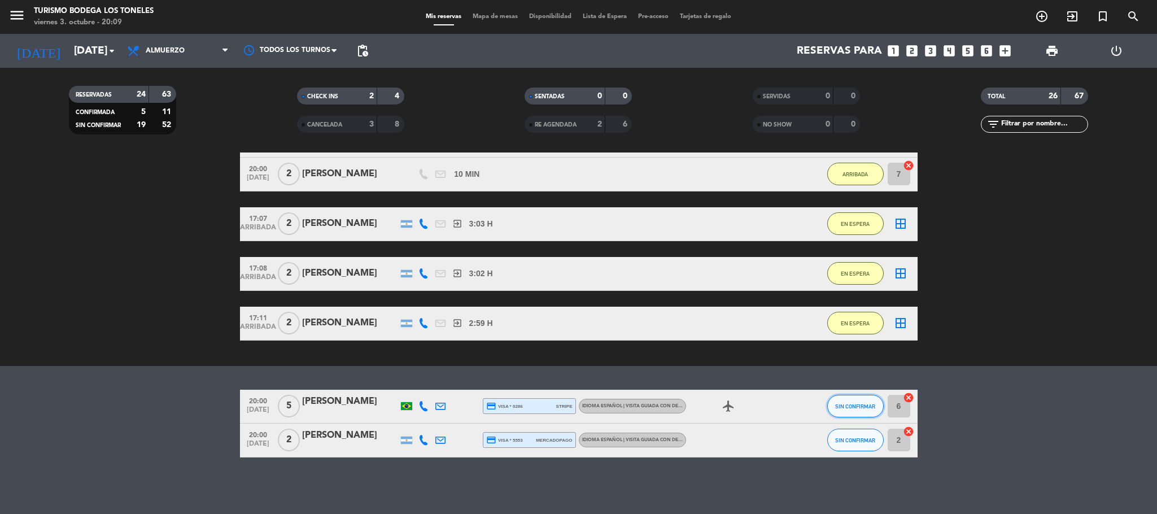
click at [838, 413] on button "SIN CONFIRMAR" at bounding box center [856, 406] width 56 height 23
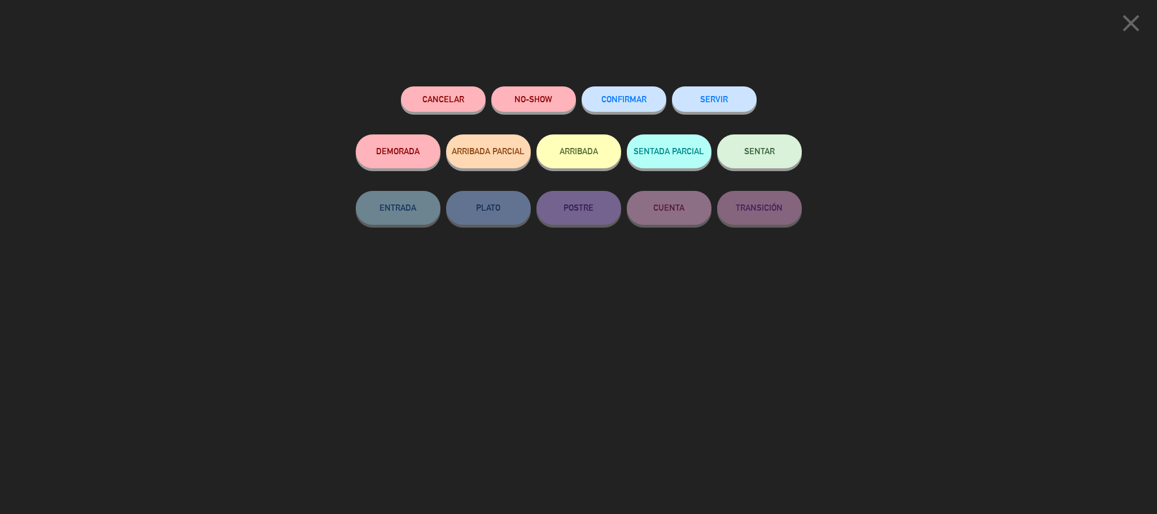
click at [563, 151] on button "ARRIBADA" at bounding box center [579, 151] width 85 height 34
